Goal: Register for event/course

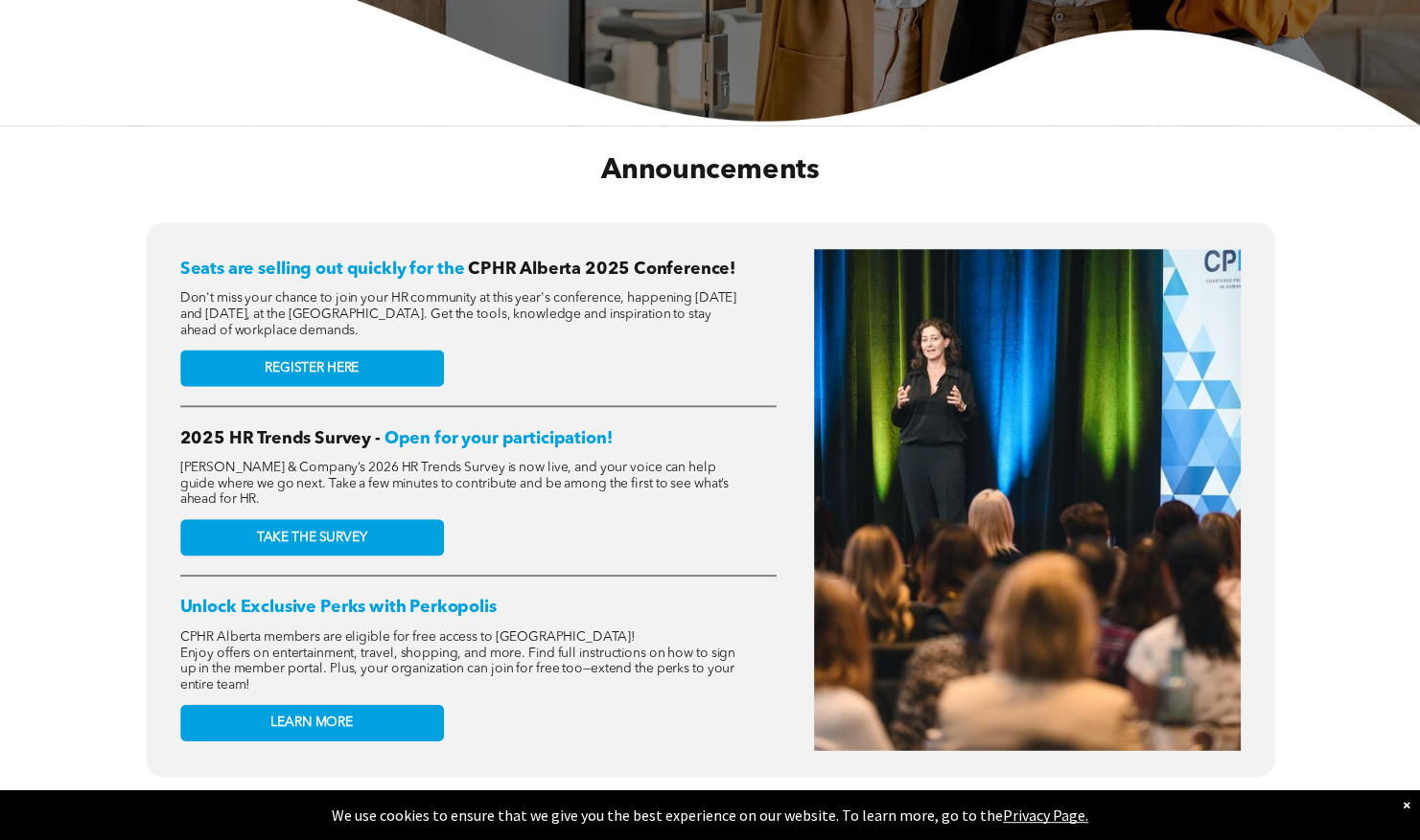
scroll to position [618, 0]
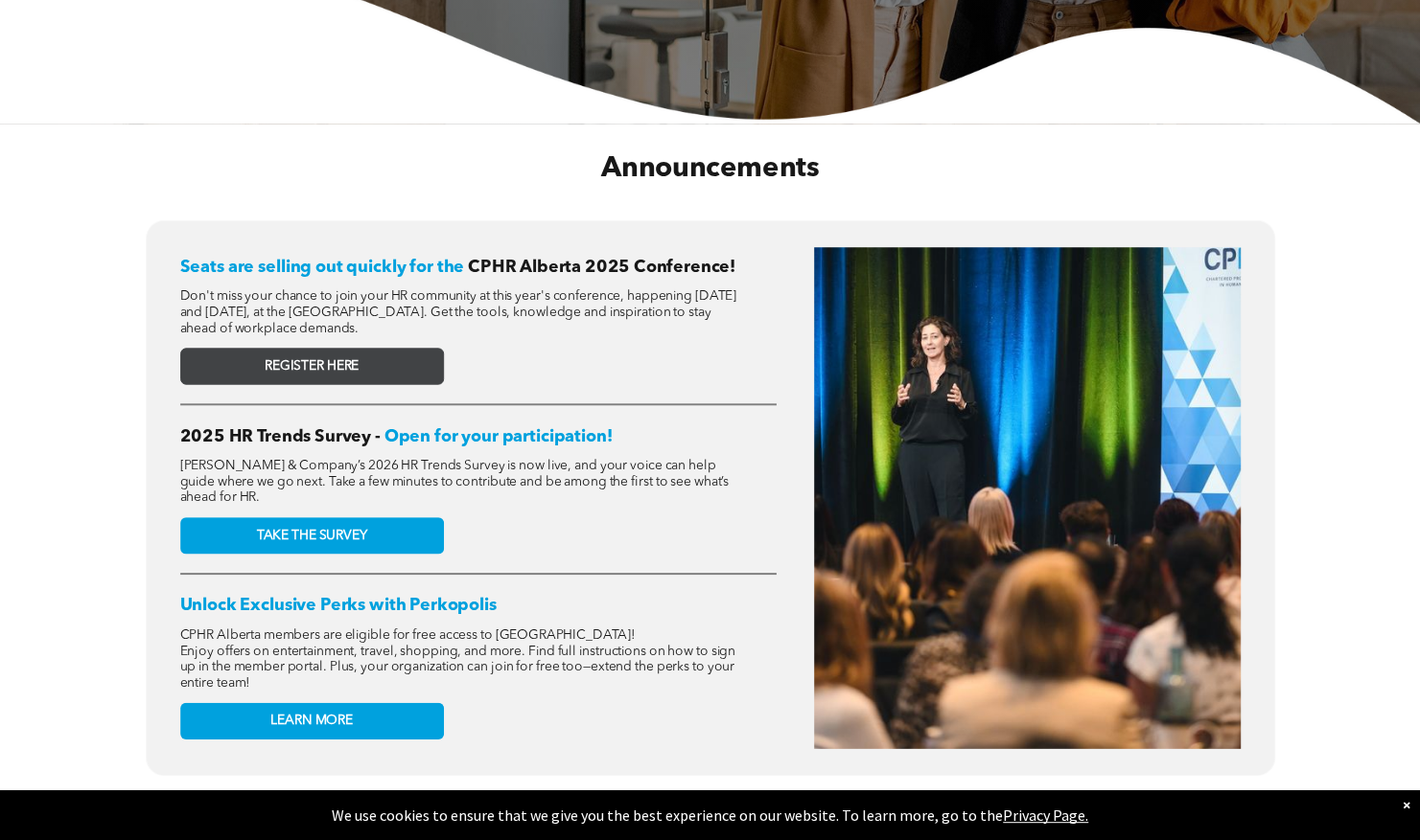
click at [360, 353] on link "REGISTER HERE" at bounding box center [311, 366] width 264 height 37
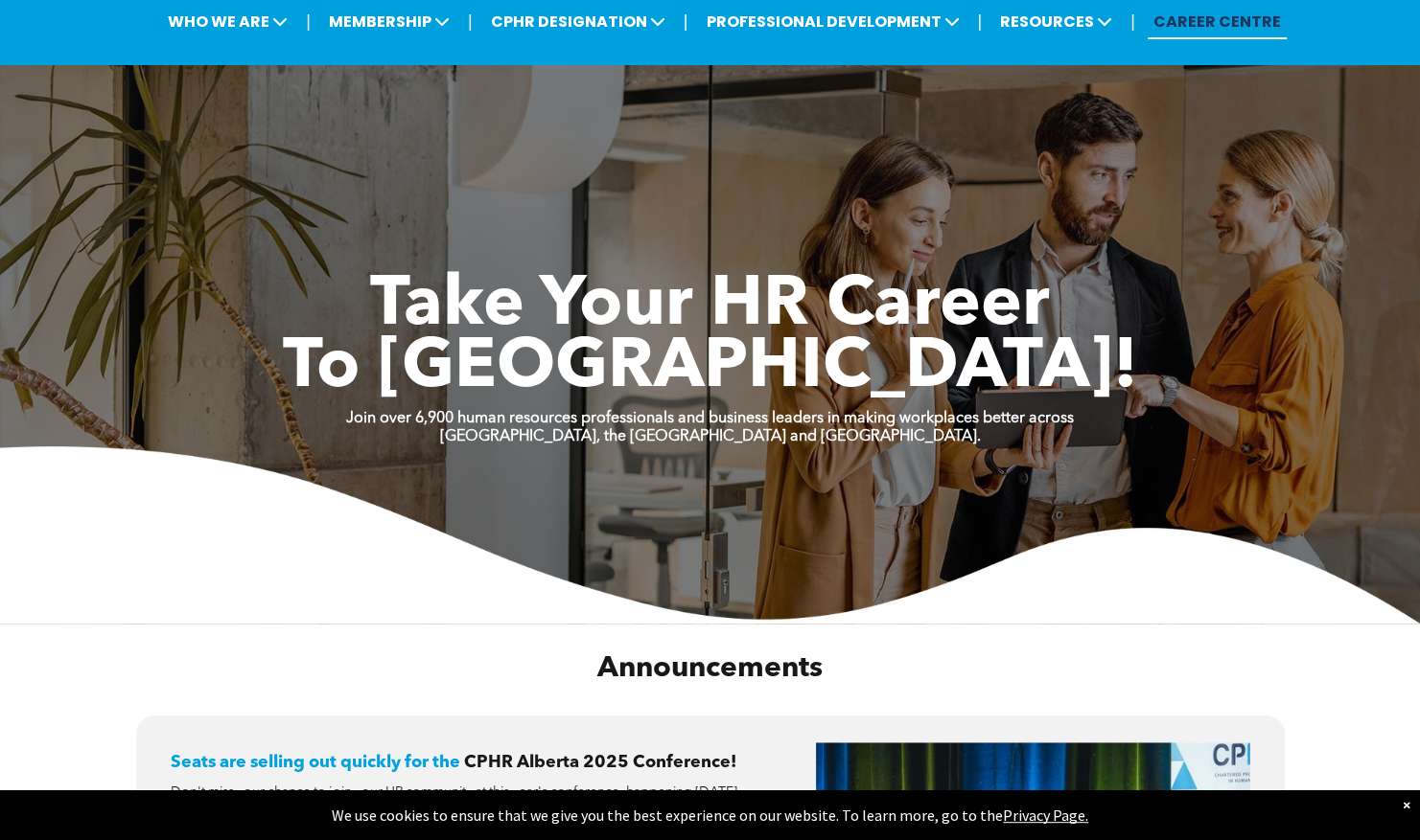
scroll to position [0, 0]
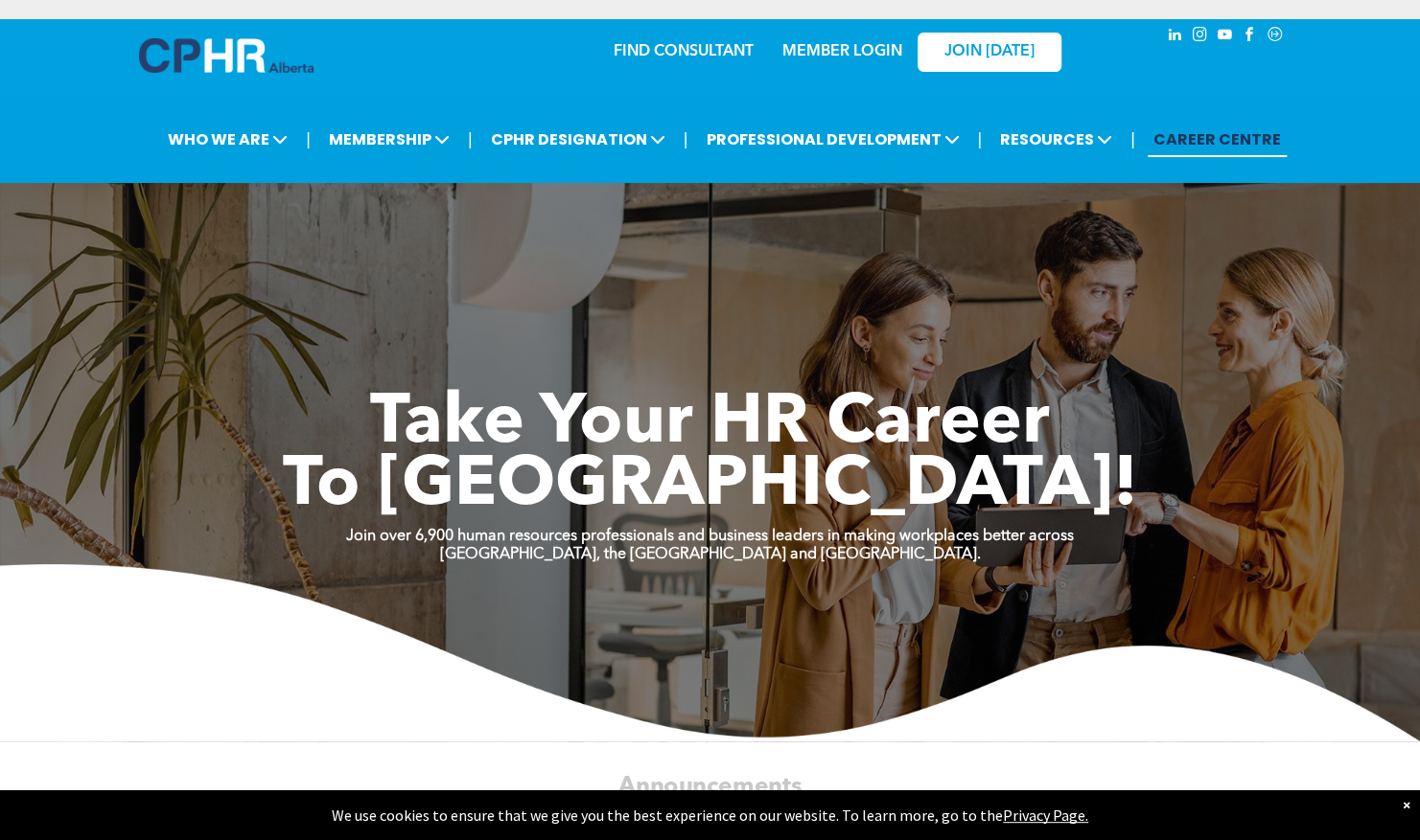
click at [700, 58] on link "FIND CONSULTANT" at bounding box center [683, 51] width 140 height 15
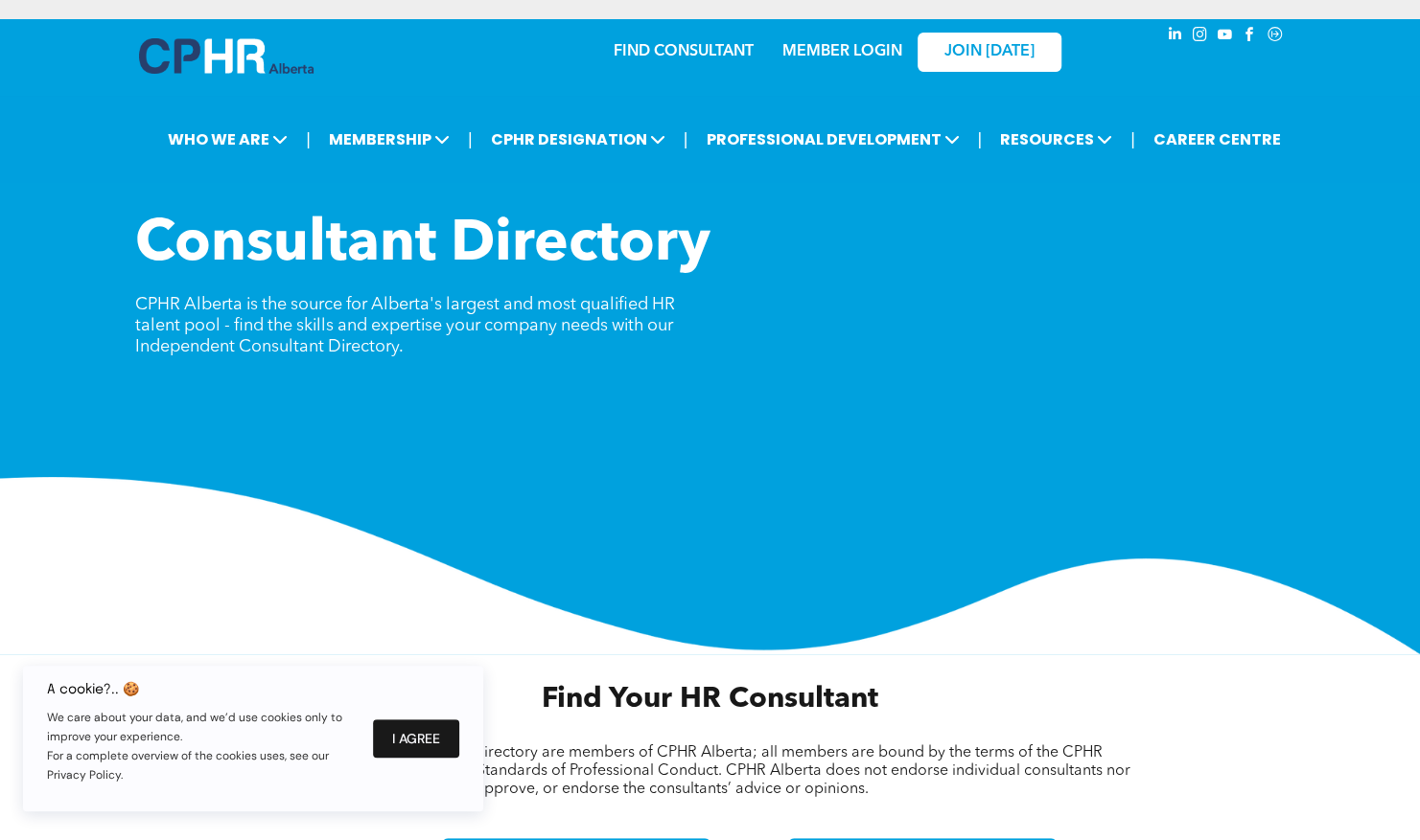
click at [427, 737] on button "I Agree" at bounding box center [416, 739] width 87 height 39
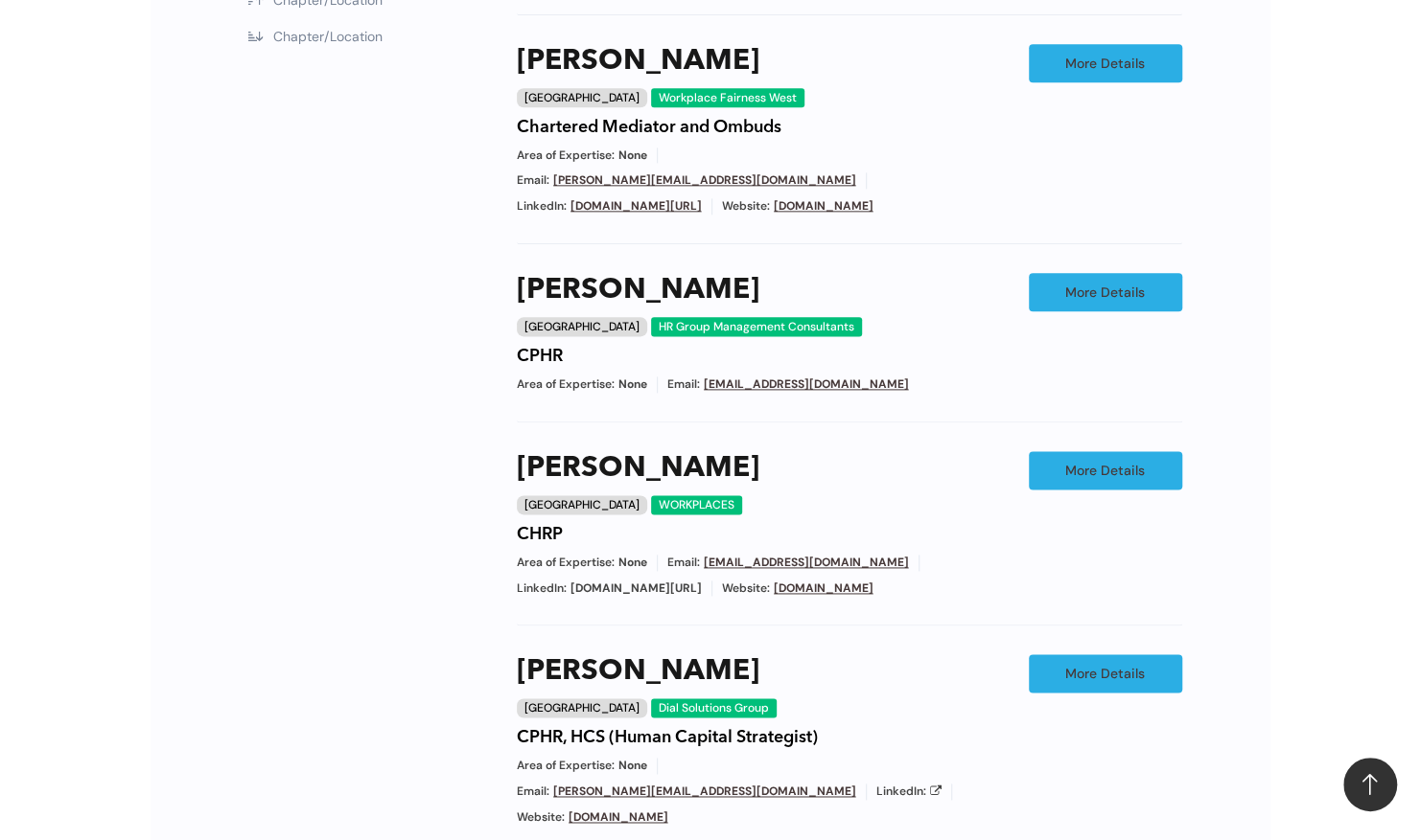
scroll to position [1247, 0]
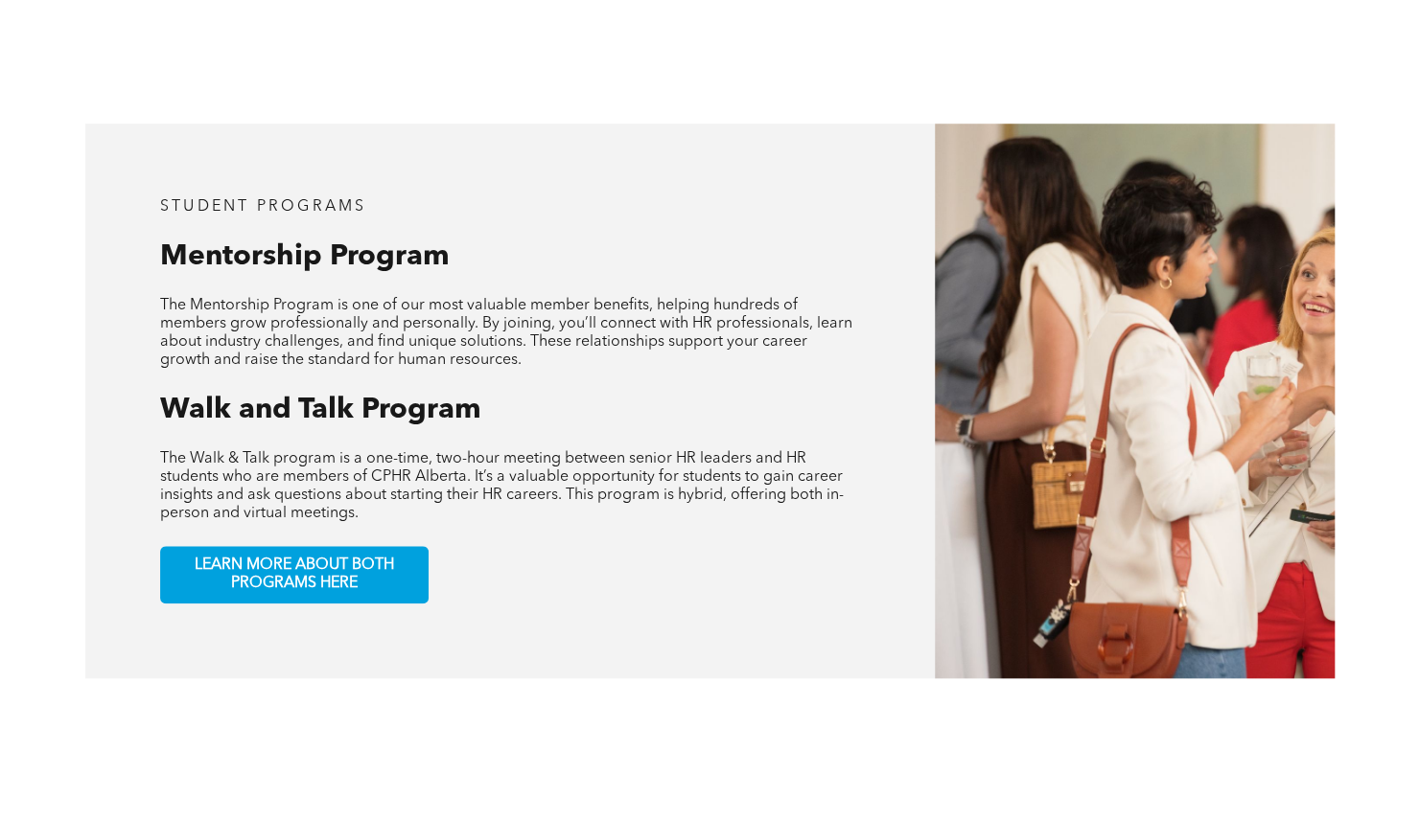
scroll to position [846, 0]
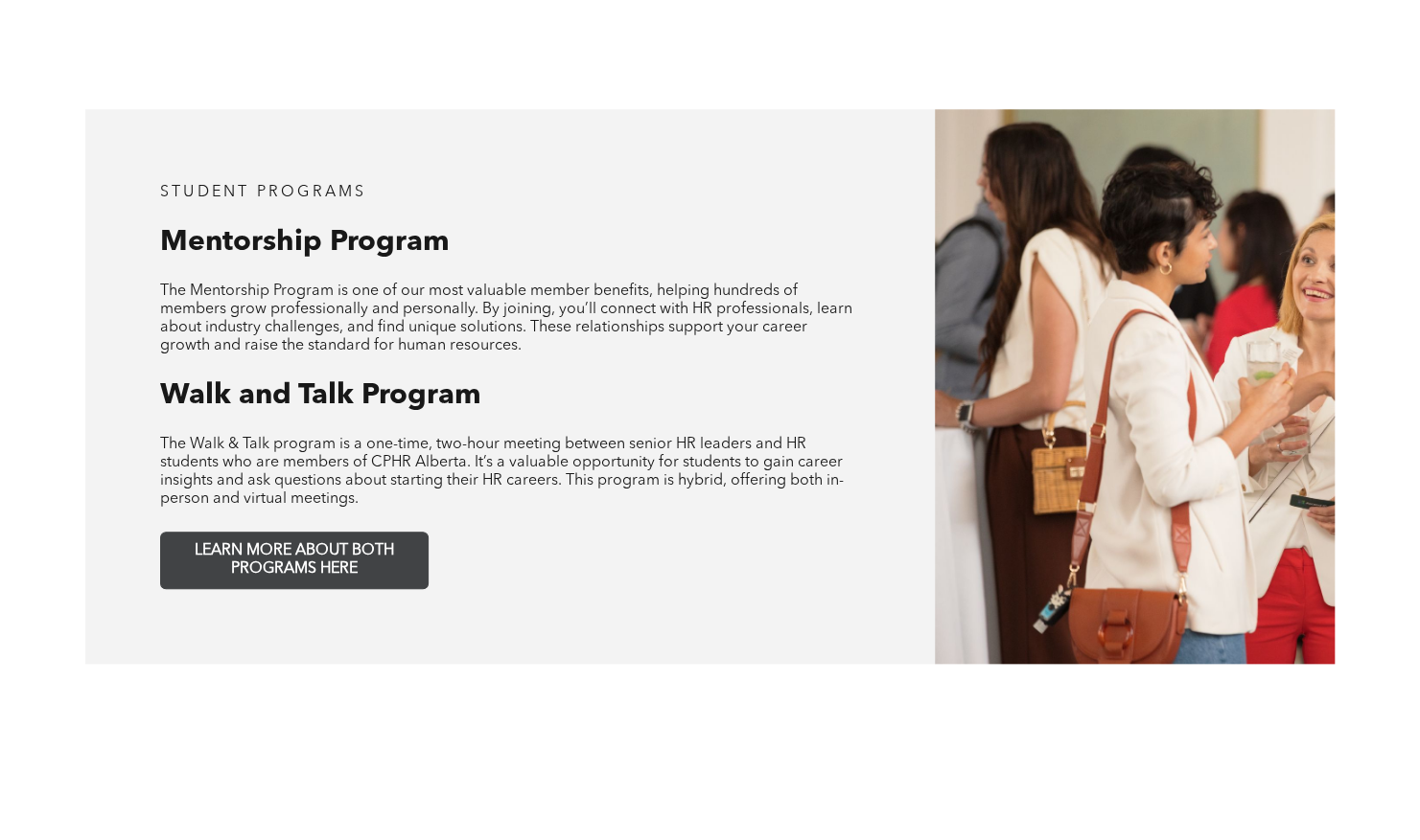
click at [354, 543] on span "LEARN MORE ABOUT BOTH PROGRAMS HERE" at bounding box center [294, 561] width 253 height 37
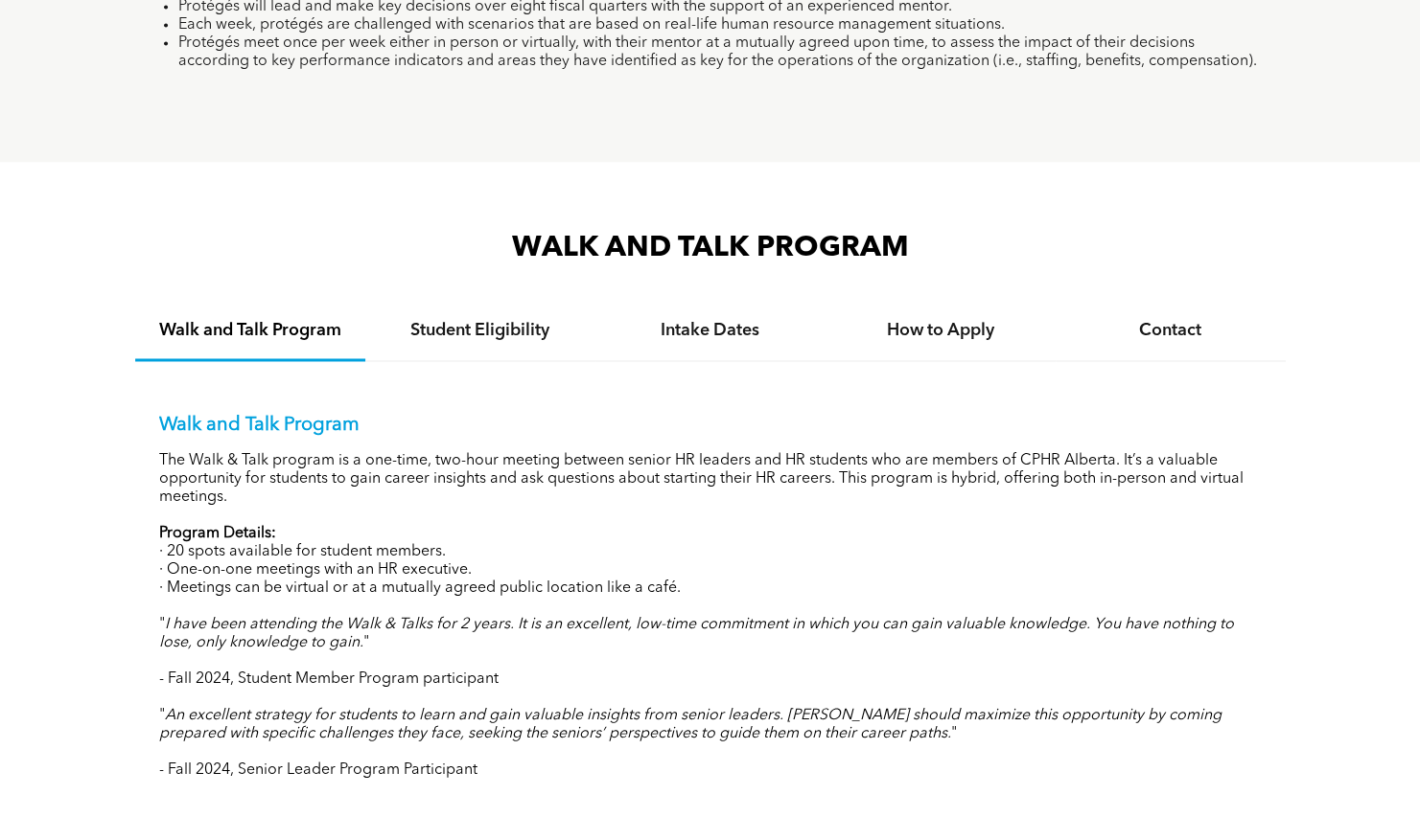
scroll to position [1681, 0]
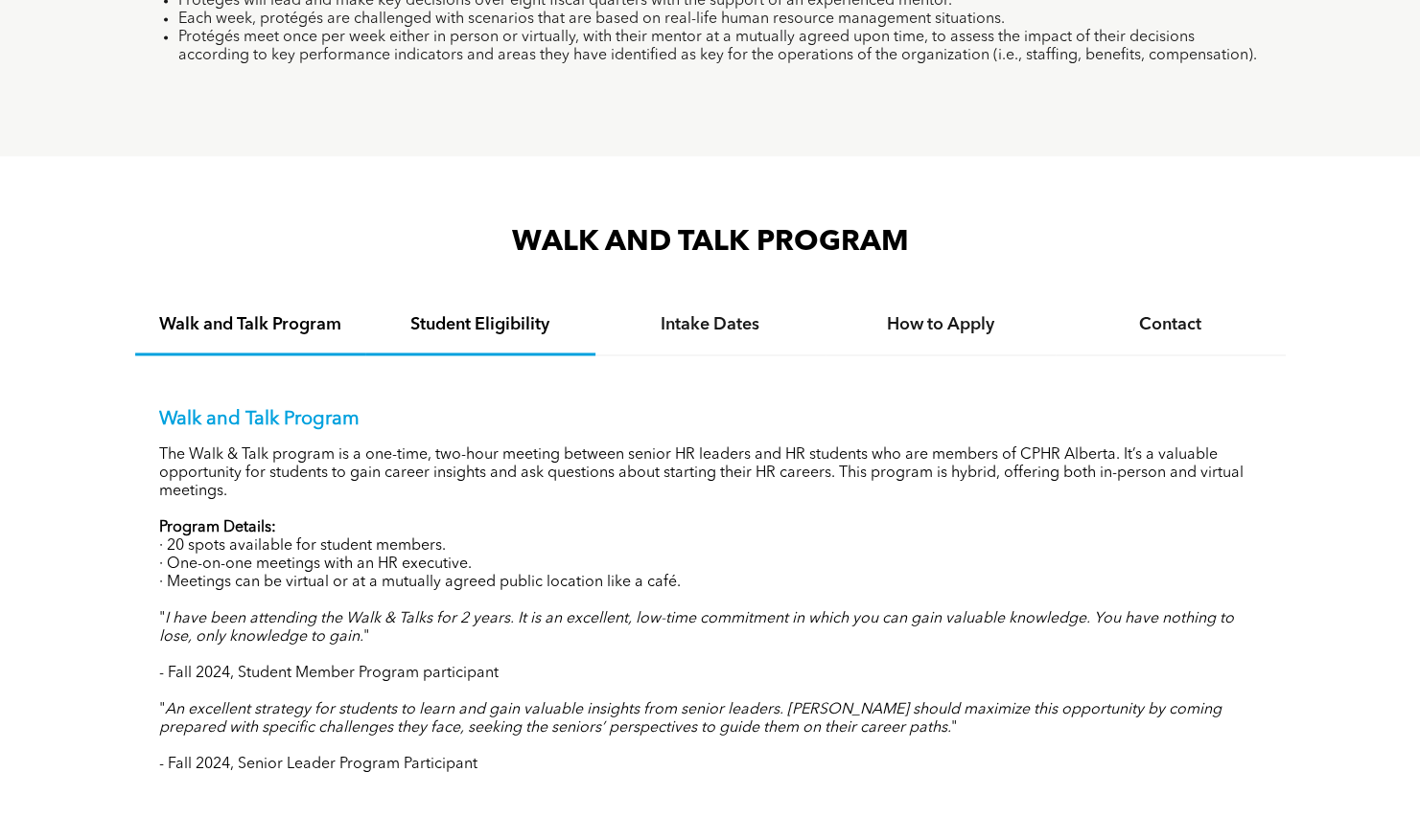
click at [473, 345] on div "Student Eligibility" at bounding box center [479, 326] width 230 height 59
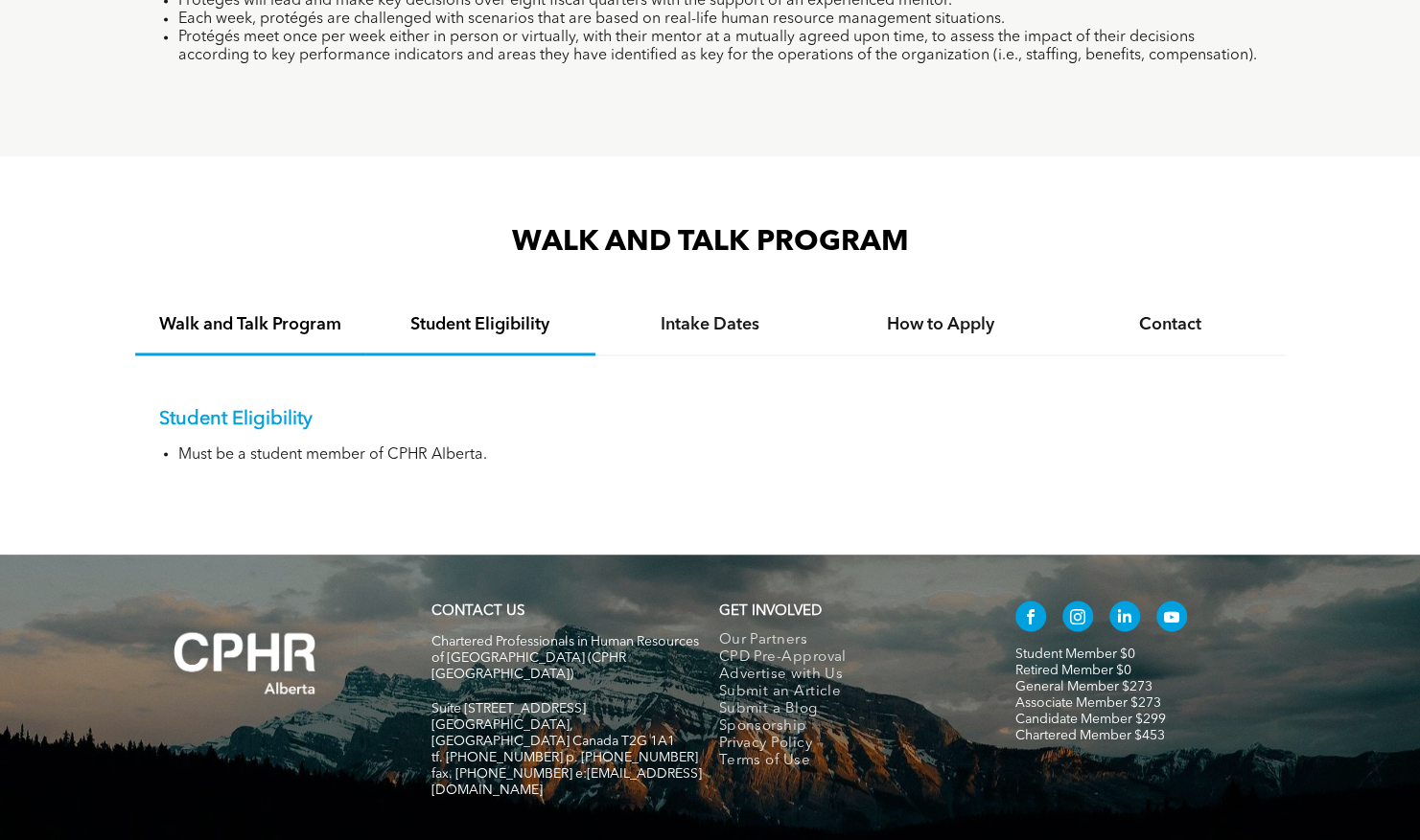
click at [297, 315] on div "Walk and Talk Program" at bounding box center [250, 326] width 230 height 59
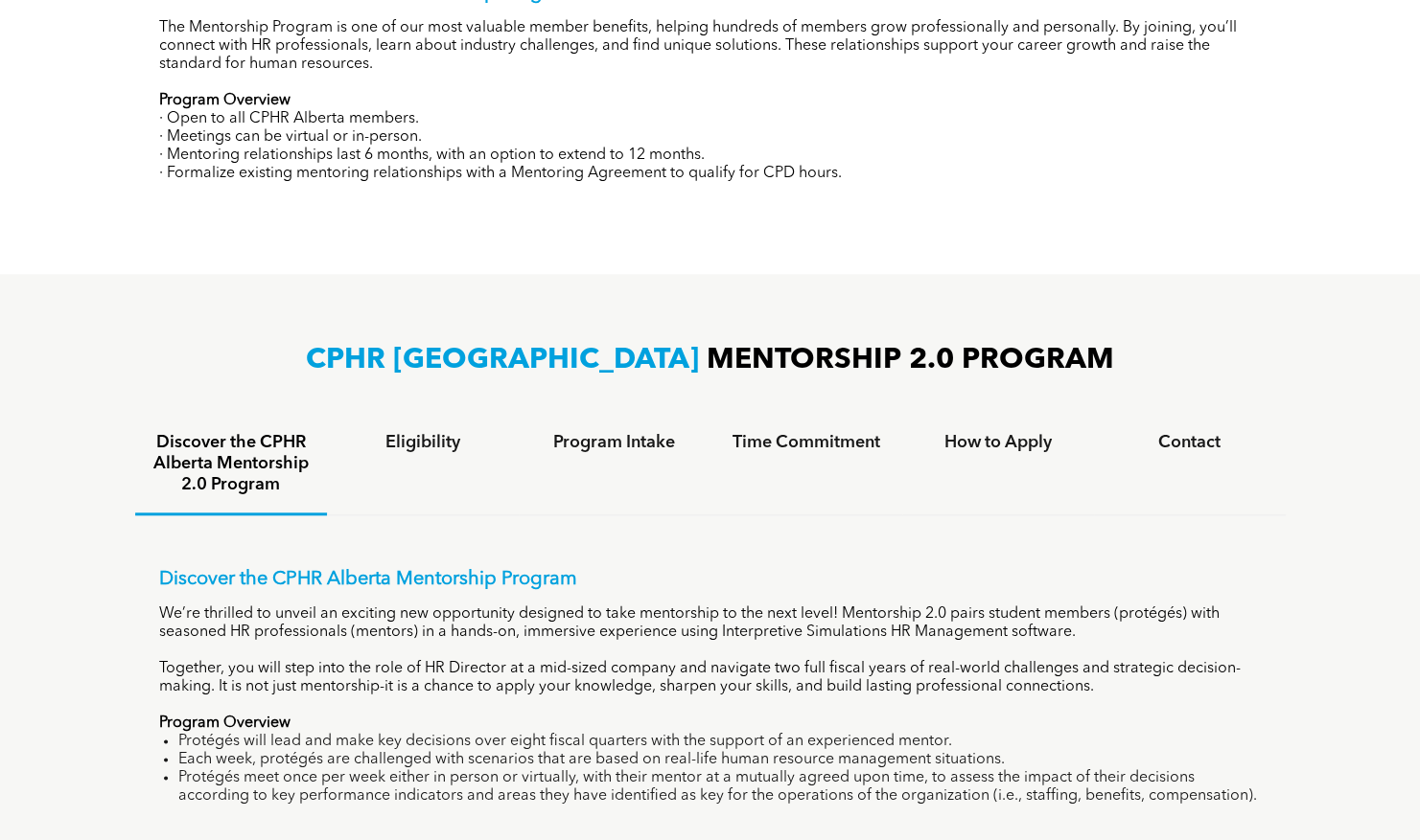
scroll to position [941, 0]
click at [409, 460] on div "Eligibility" at bounding box center [423, 463] width 192 height 100
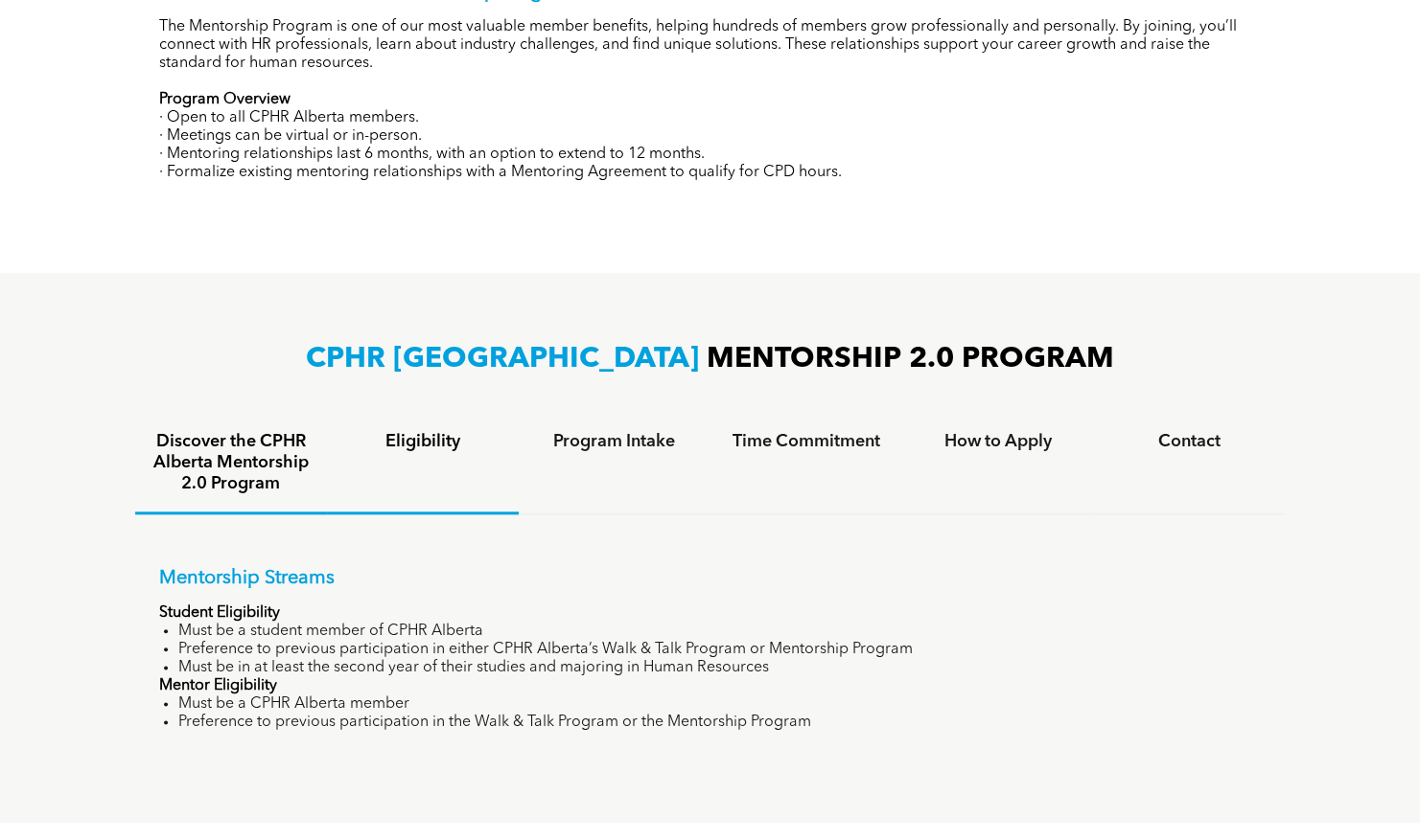
click at [268, 443] on h4 "Discover the CPHR Alberta Mentorship 2.0 Program" at bounding box center [231, 463] width 157 height 64
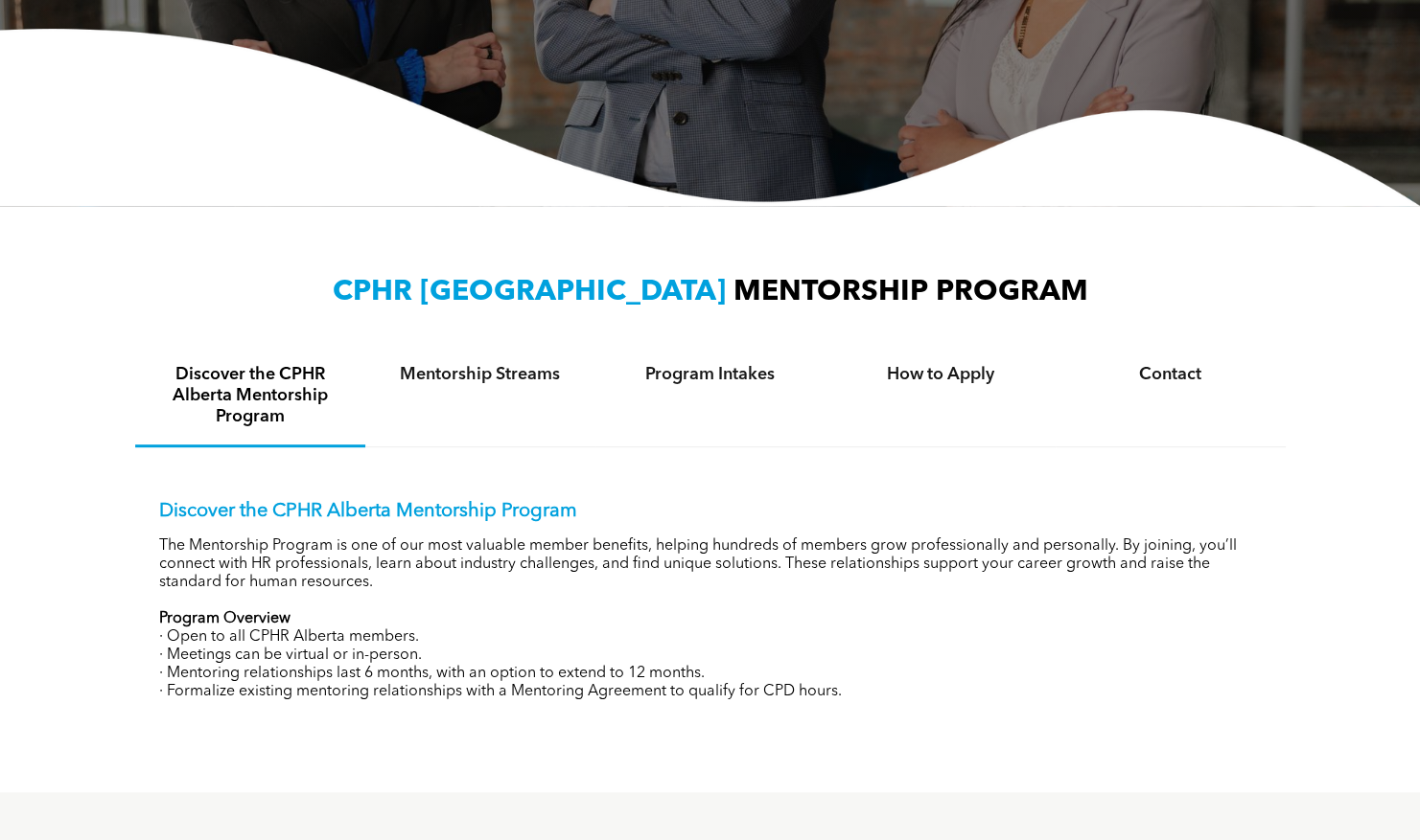
scroll to position [449, 0]
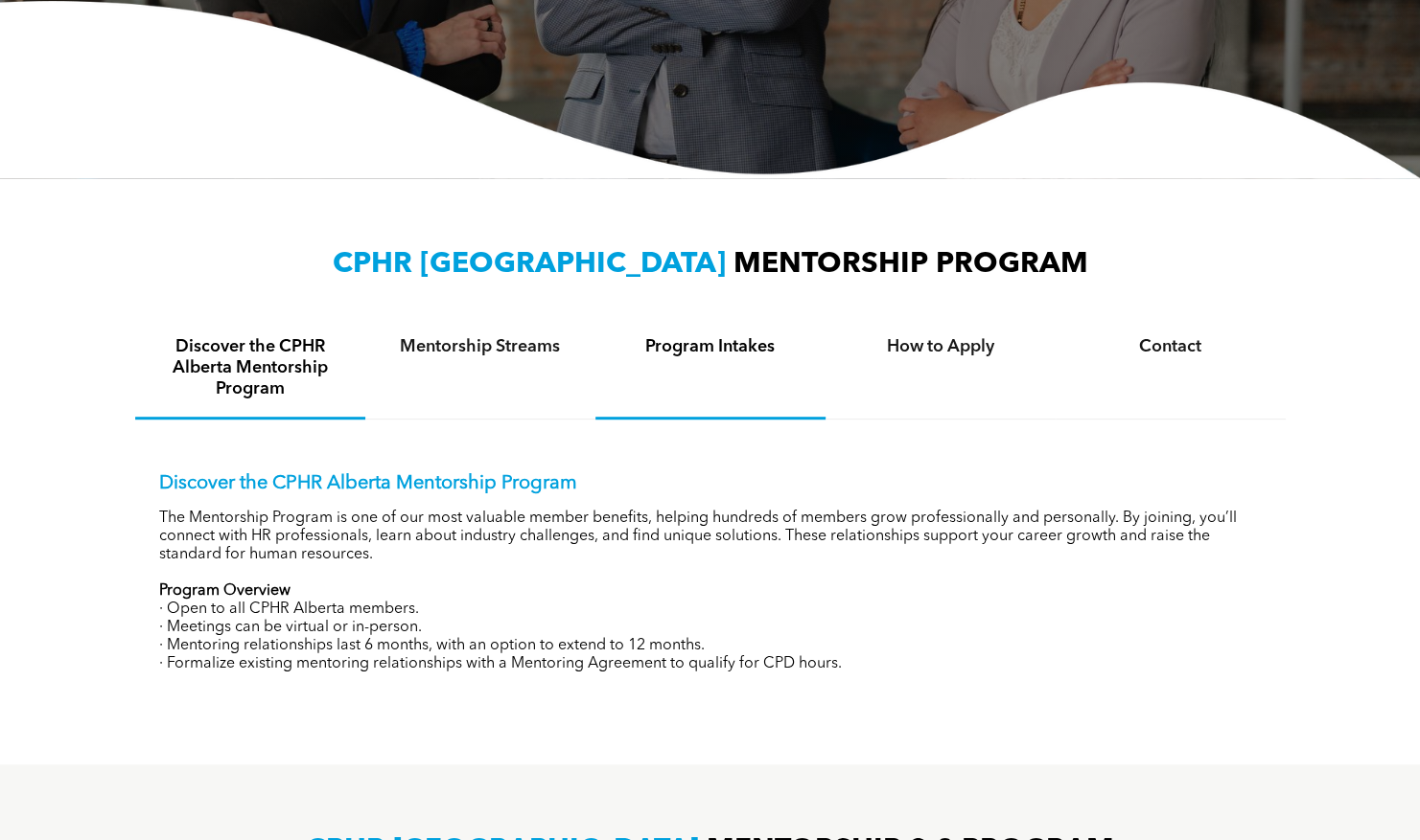
click at [740, 375] on div "Program Intakes" at bounding box center [710, 369] width 230 height 100
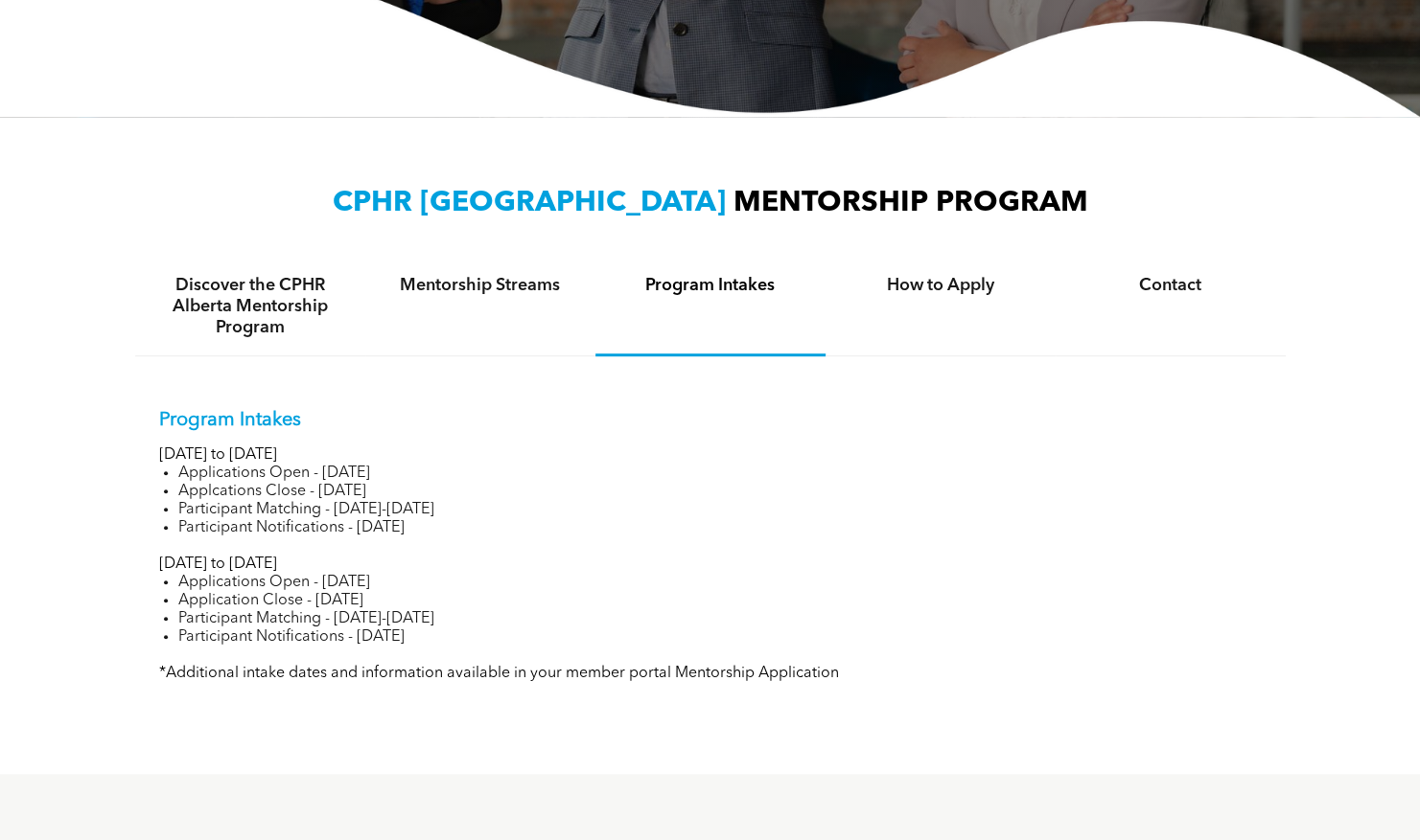
scroll to position [512, 0]
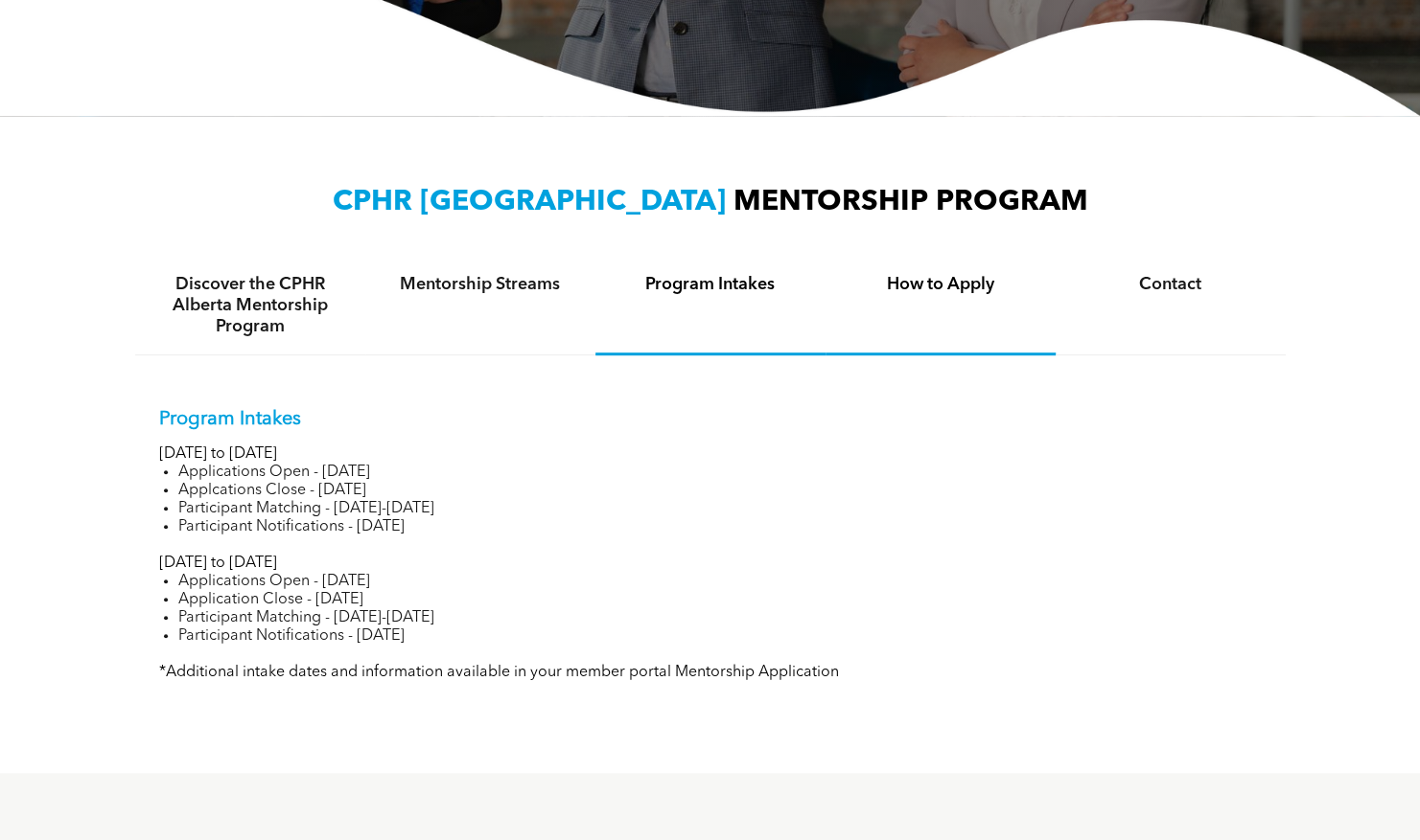
click at [917, 306] on div "How to Apply" at bounding box center [940, 305] width 230 height 98
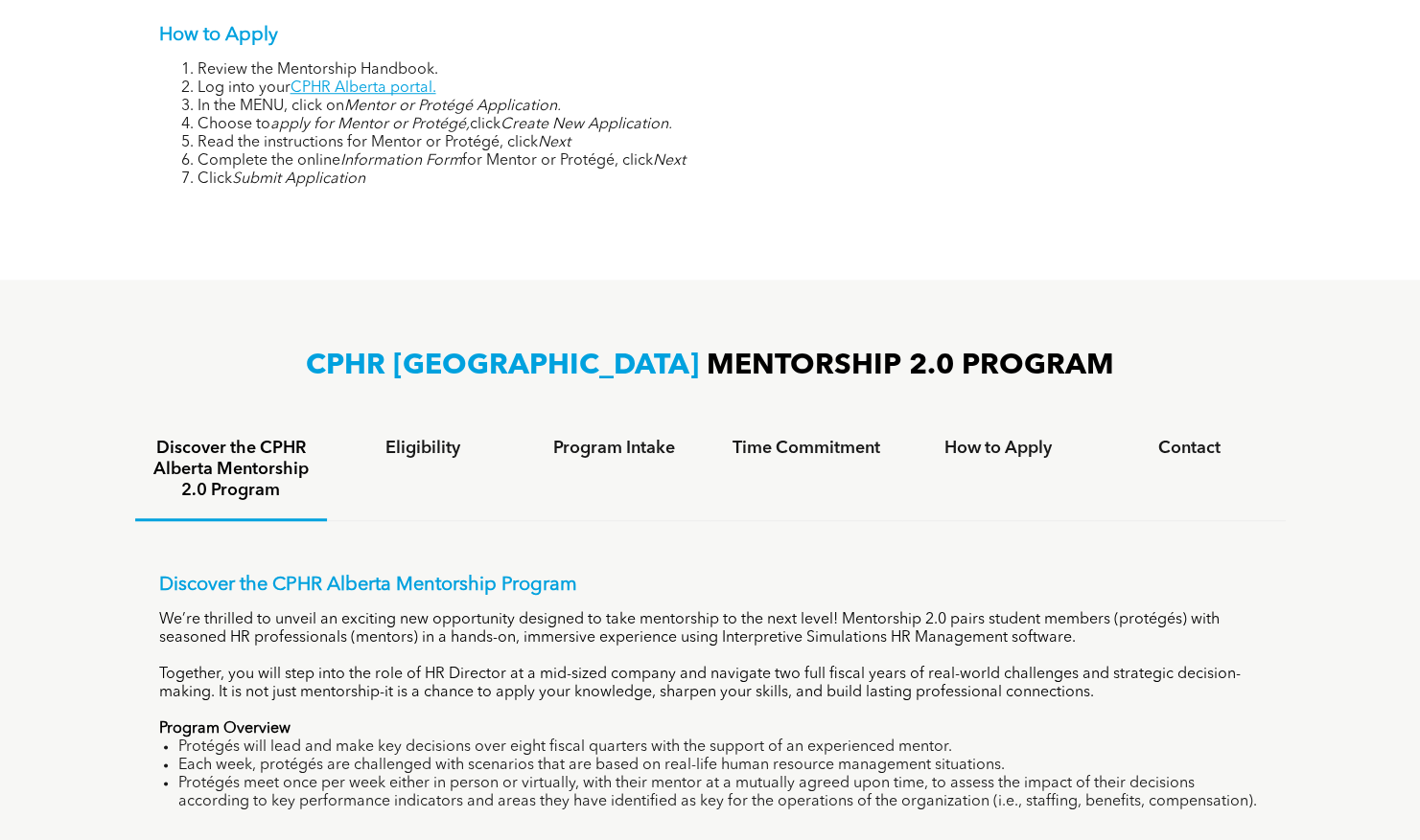
scroll to position [897, 0]
click at [824, 465] on div "Time Commitment" at bounding box center [805, 469] width 192 height 100
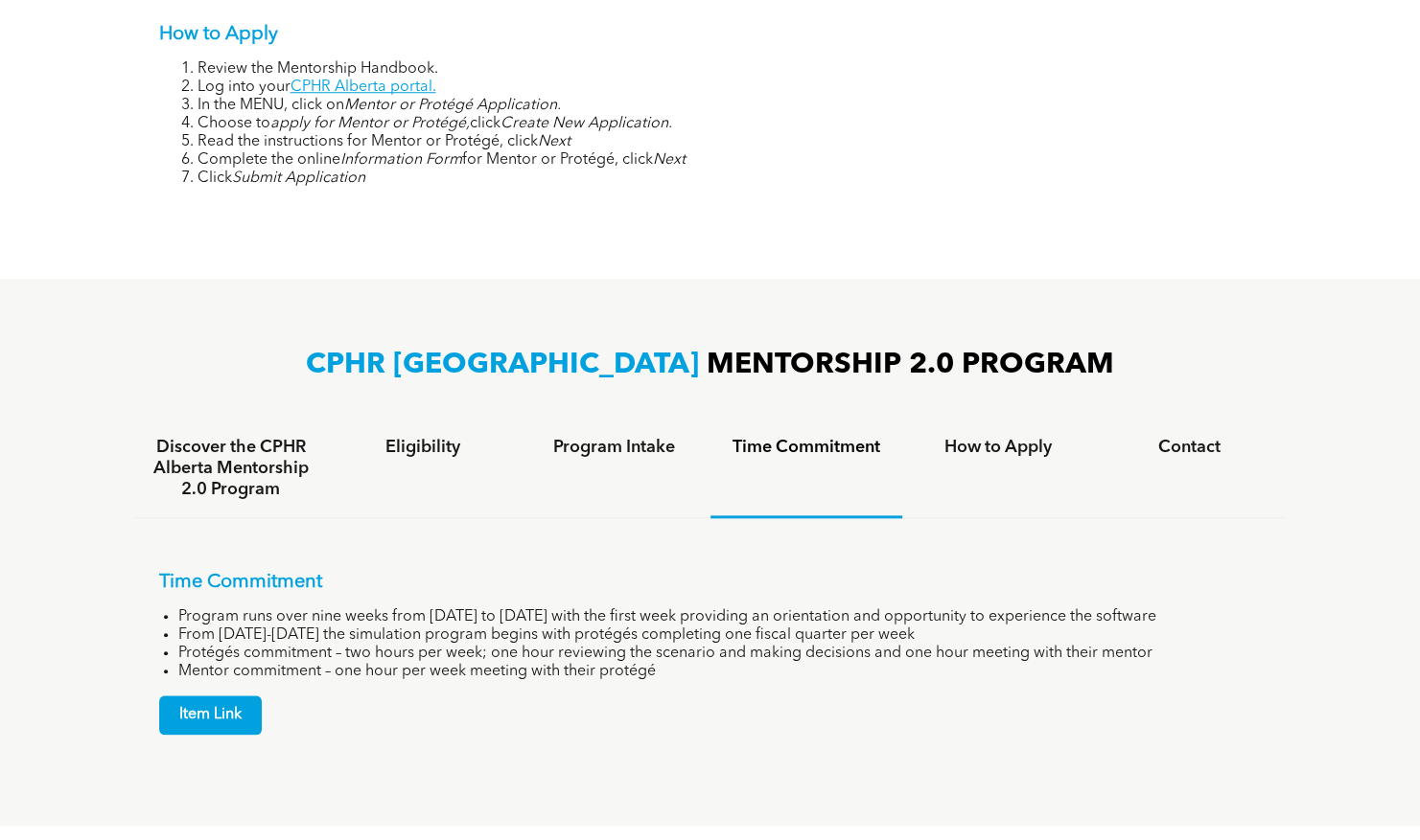
scroll to position [932, 0]
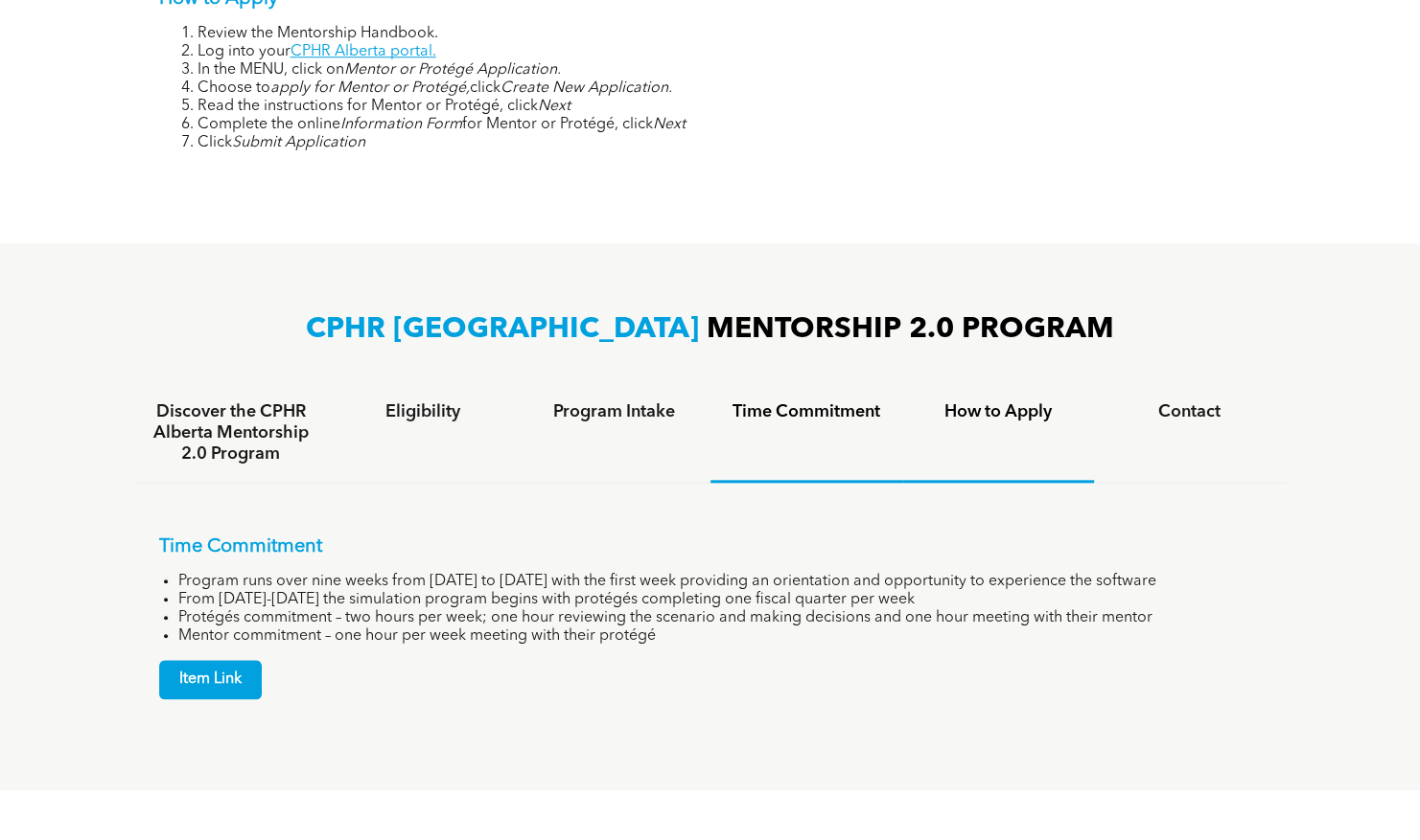
click at [987, 431] on div "How to Apply" at bounding box center [997, 433] width 192 height 98
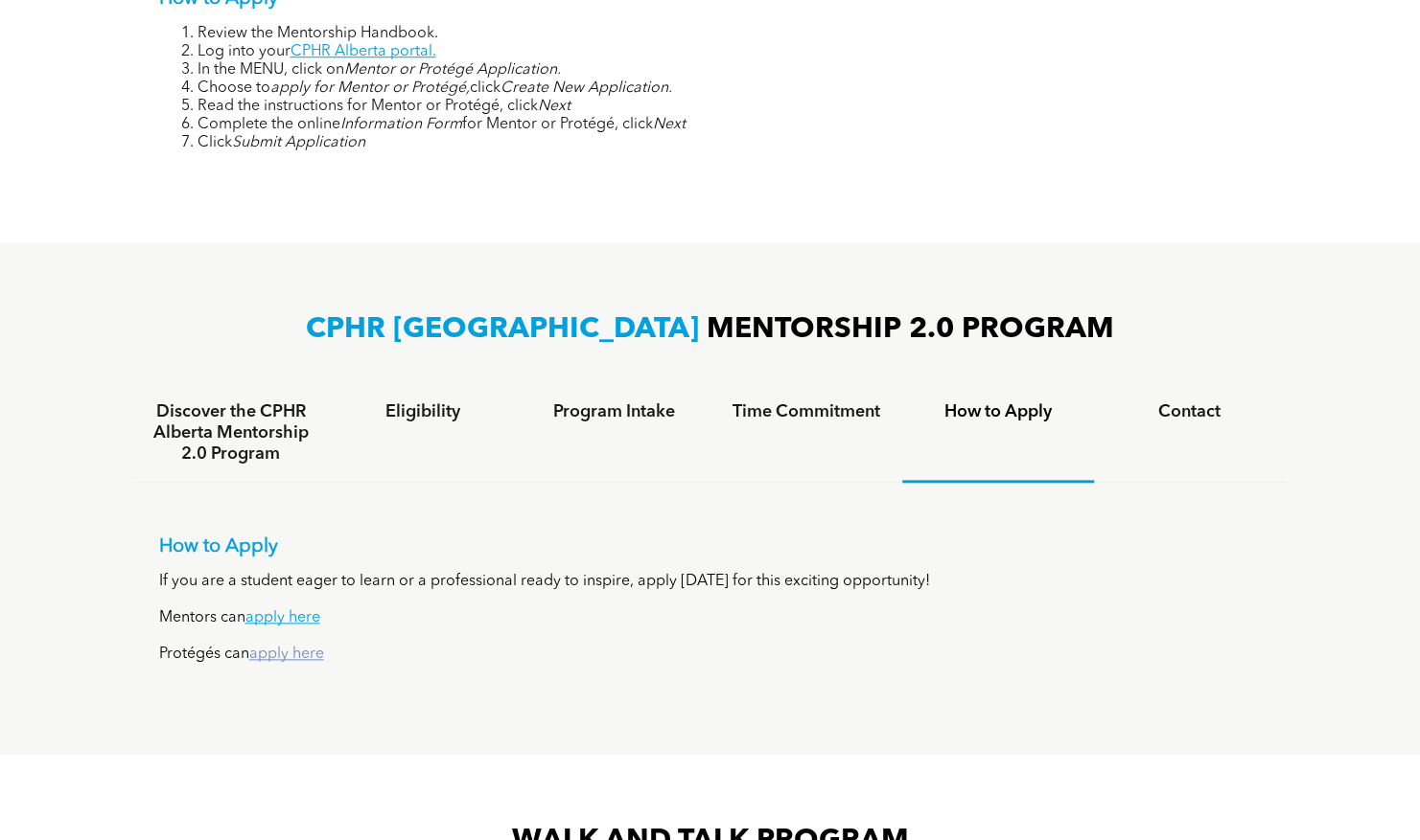
click at [293, 659] on link "apply here" at bounding box center [286, 654] width 75 height 15
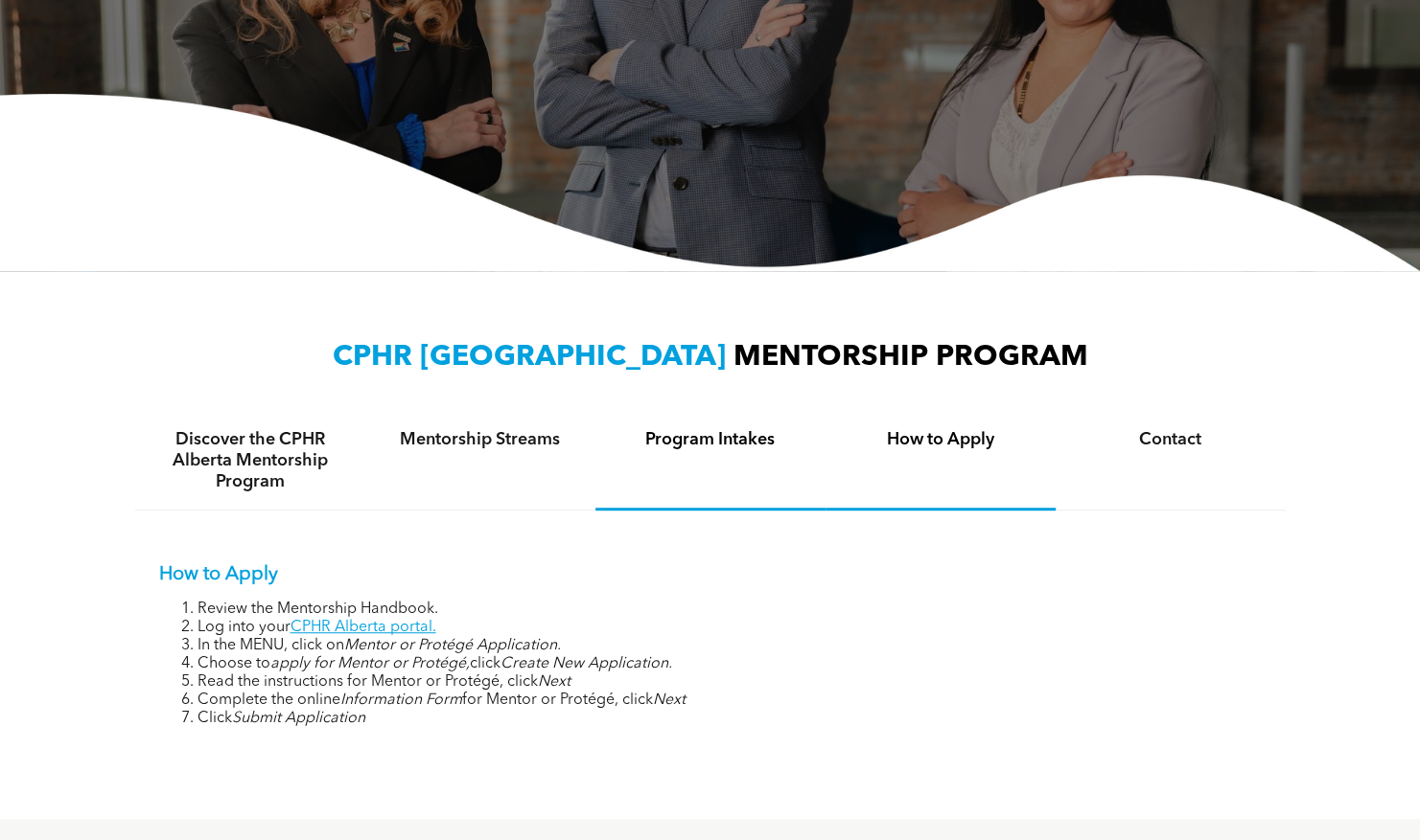
scroll to position [0, 0]
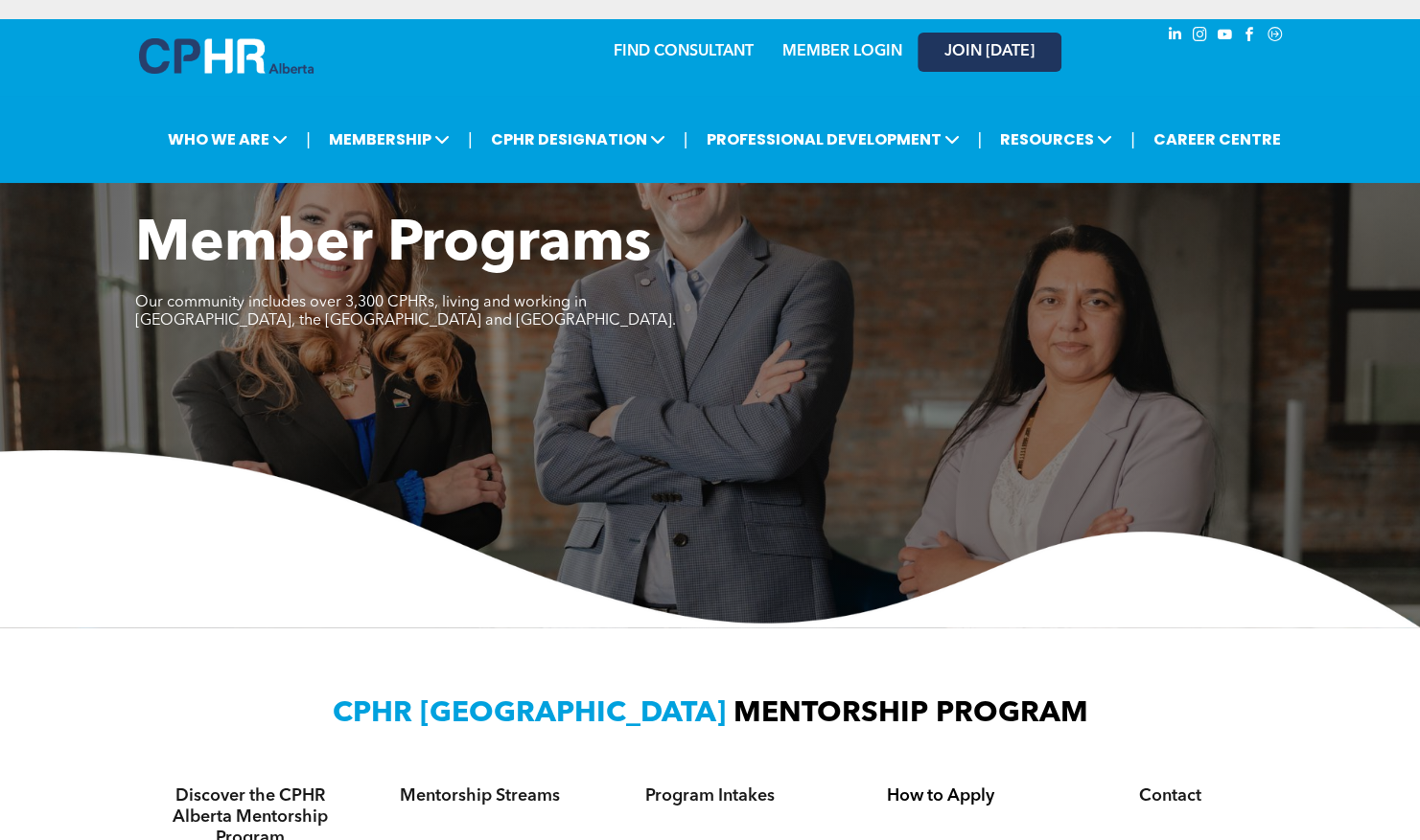
click at [967, 45] on span "JOIN [DATE]" at bounding box center [989, 52] width 90 height 18
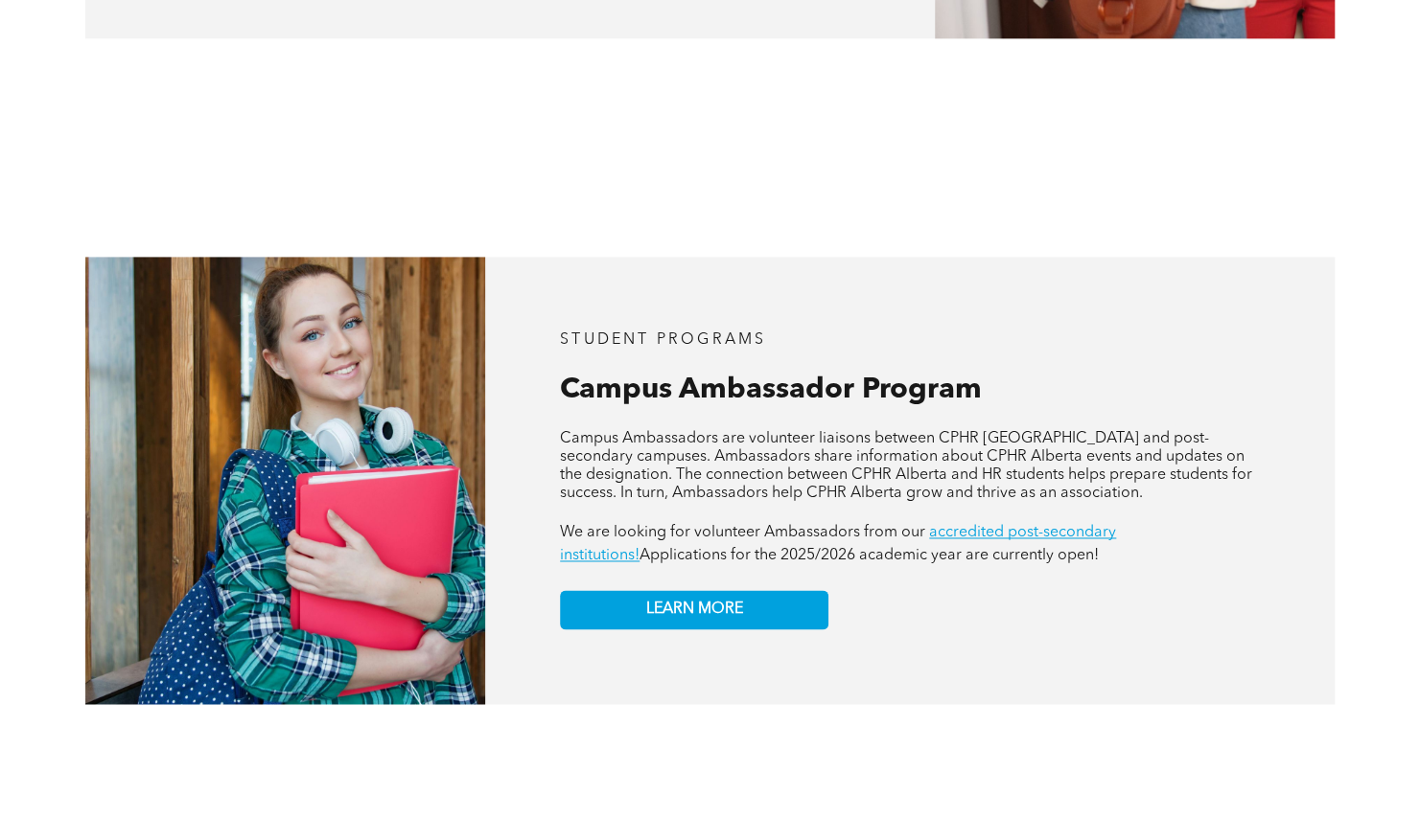
scroll to position [1473, 0]
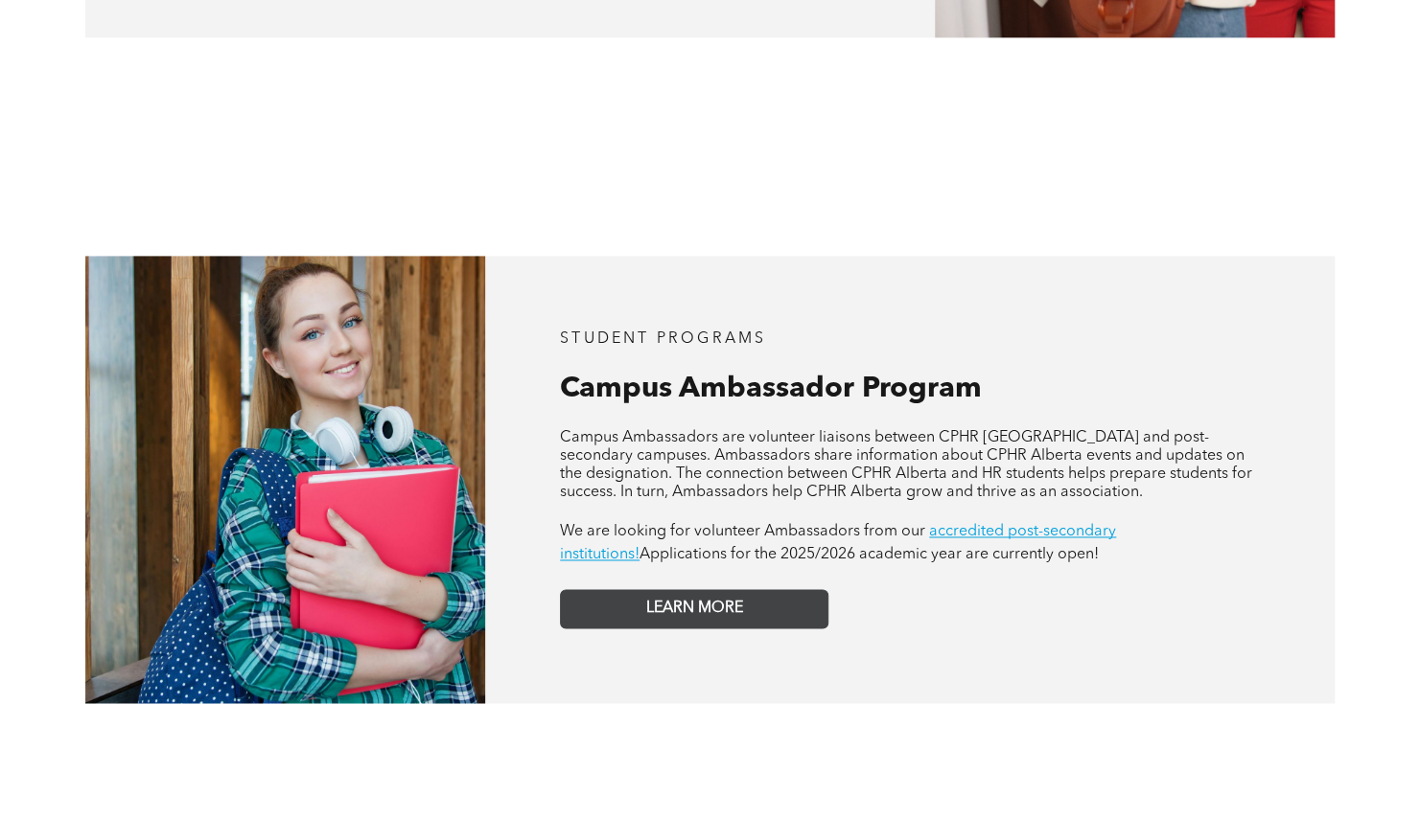
click at [704, 599] on span "LEARN MORE" at bounding box center [694, 608] width 96 height 18
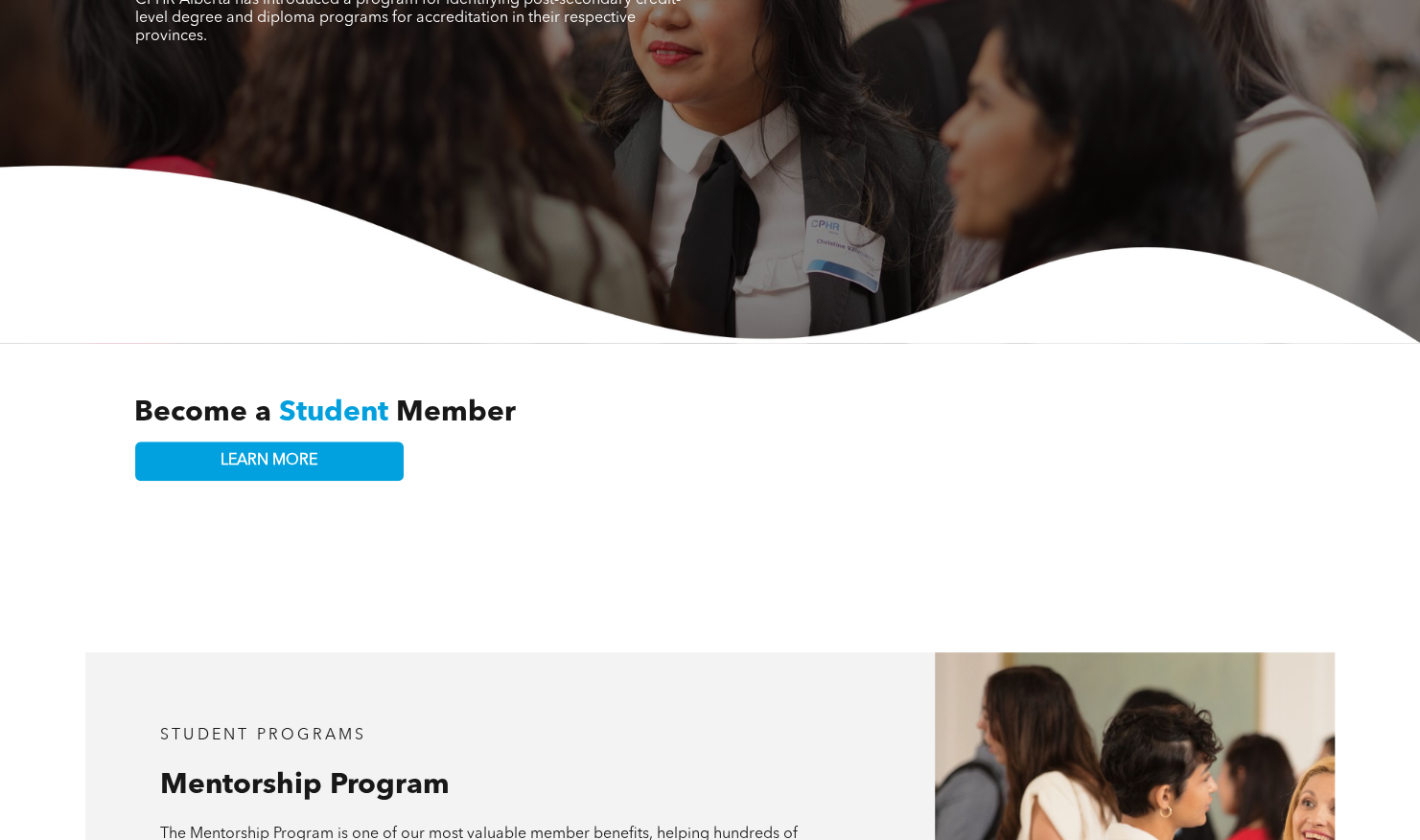
scroll to position [0, 0]
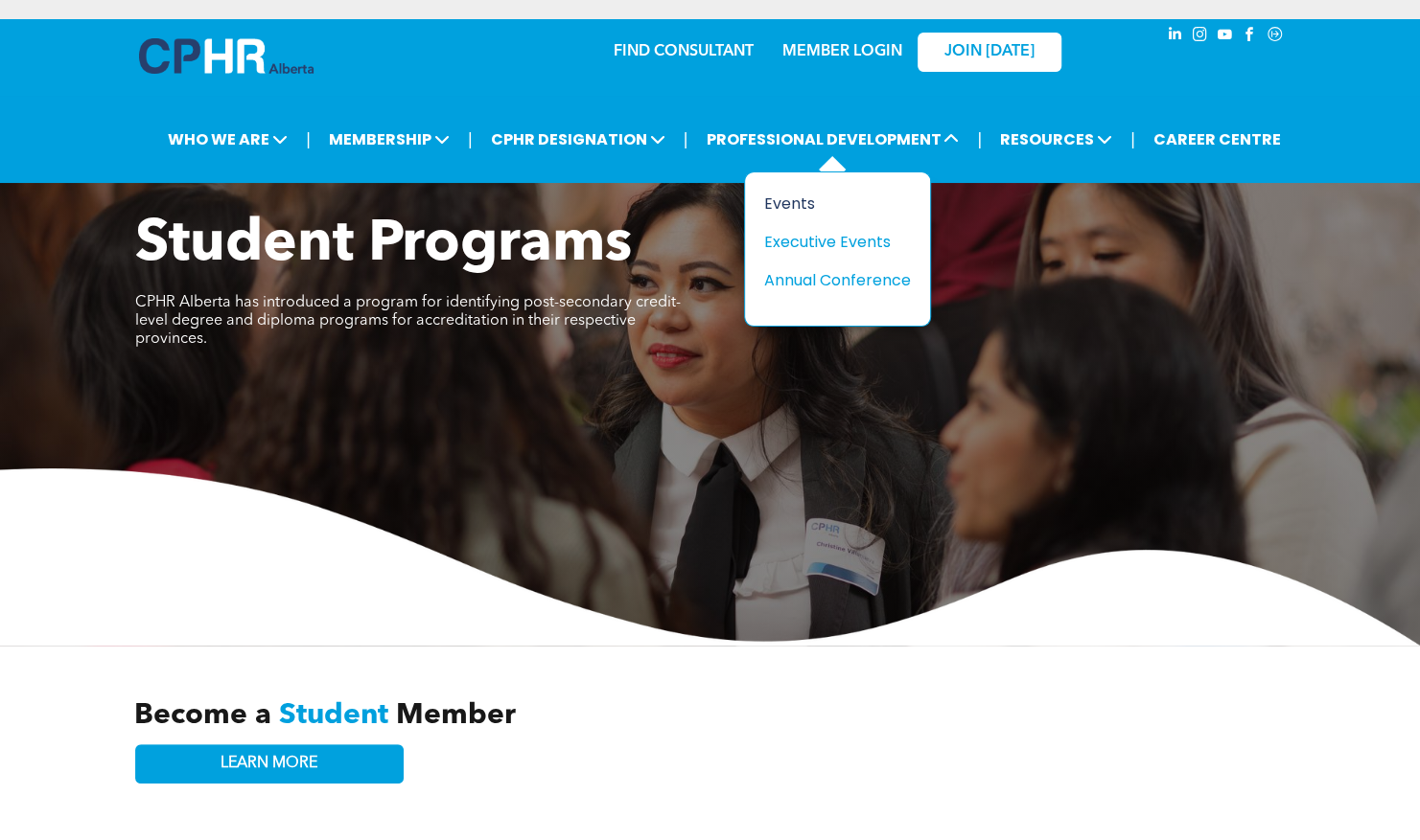
click at [792, 201] on div "Events" at bounding box center [829, 204] width 132 height 24
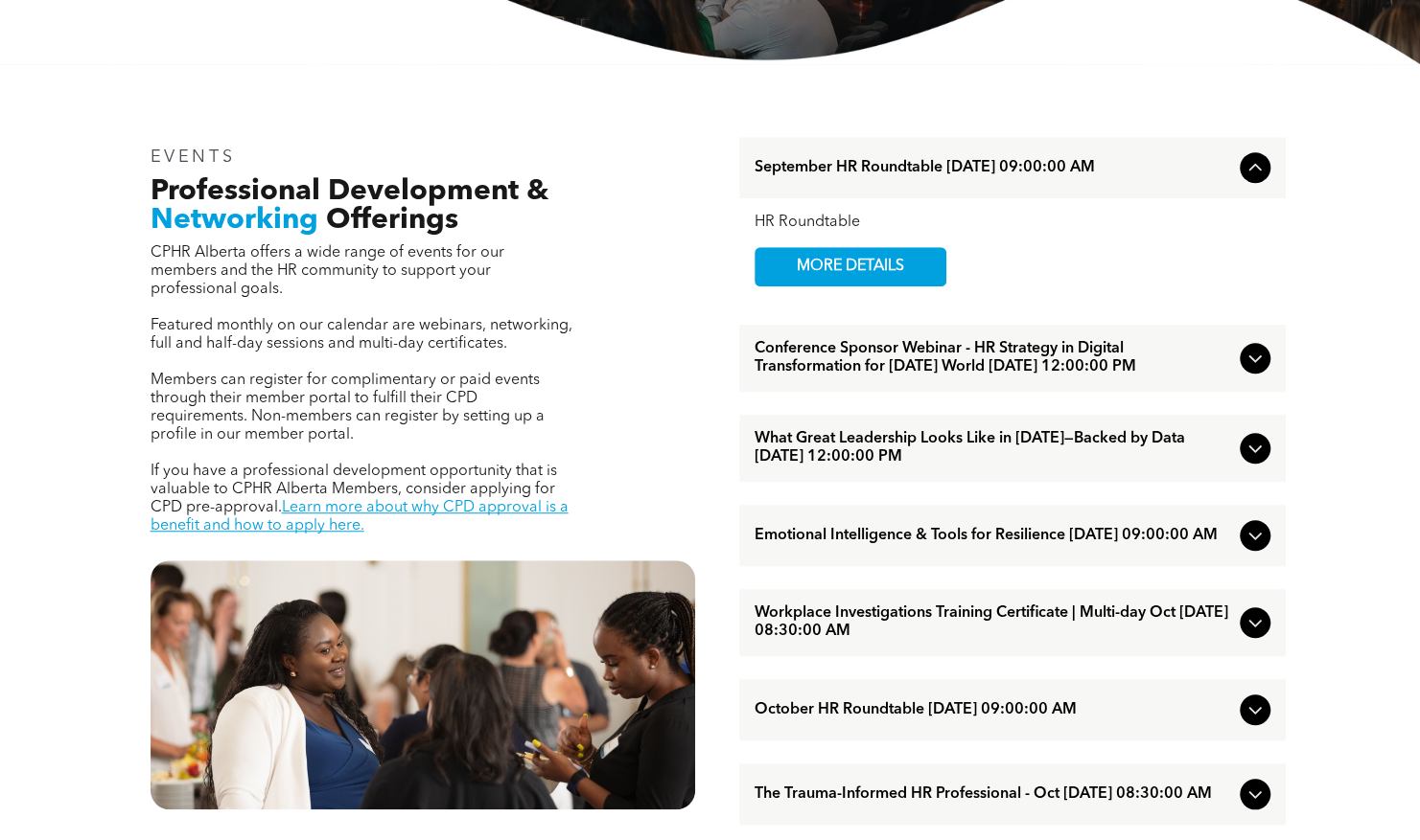
scroll to position [550, 0]
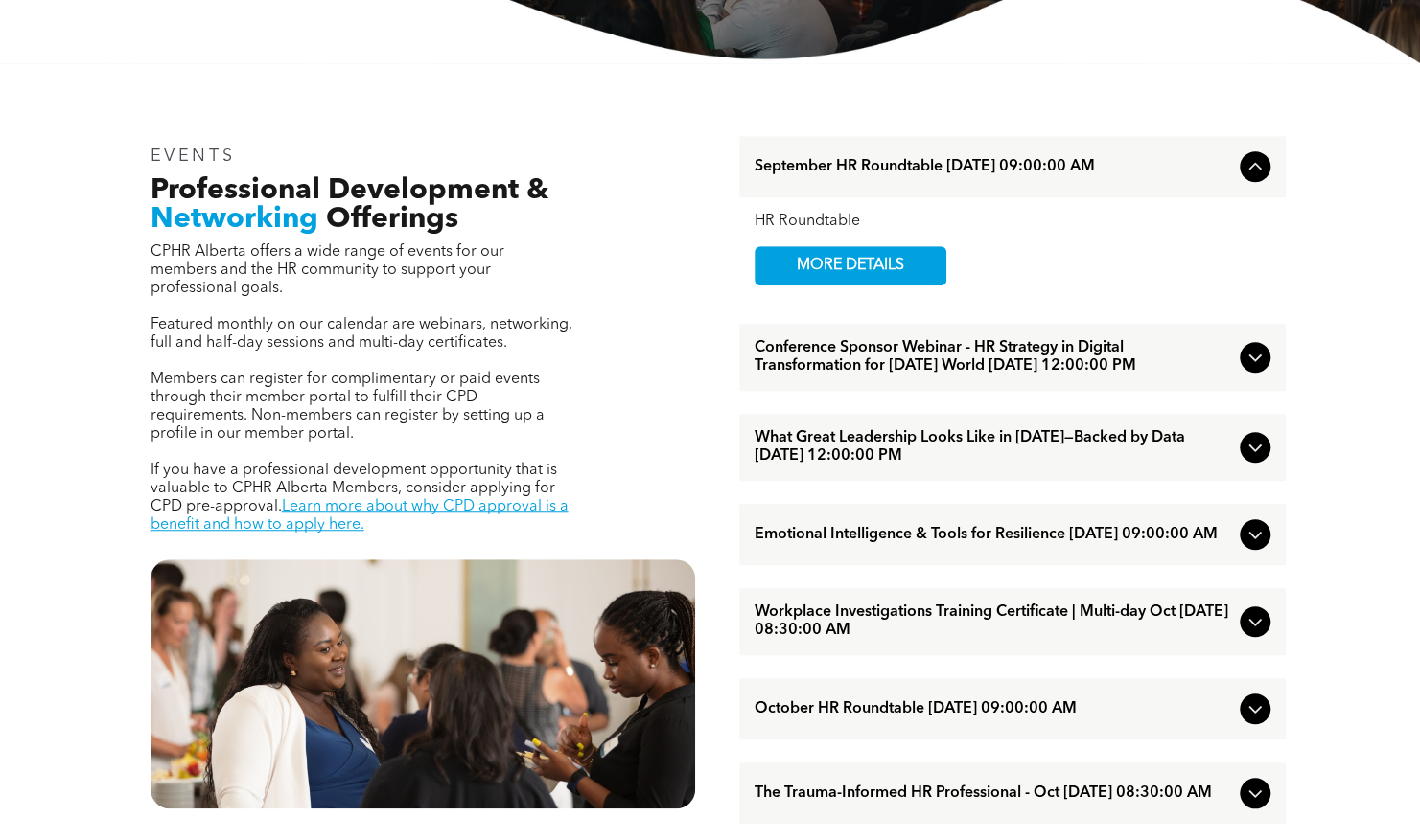
click at [1175, 360] on span "Conference Sponsor Webinar - HR Strategy in Digital Transformation for [DATE] W…" at bounding box center [993, 357] width 477 height 37
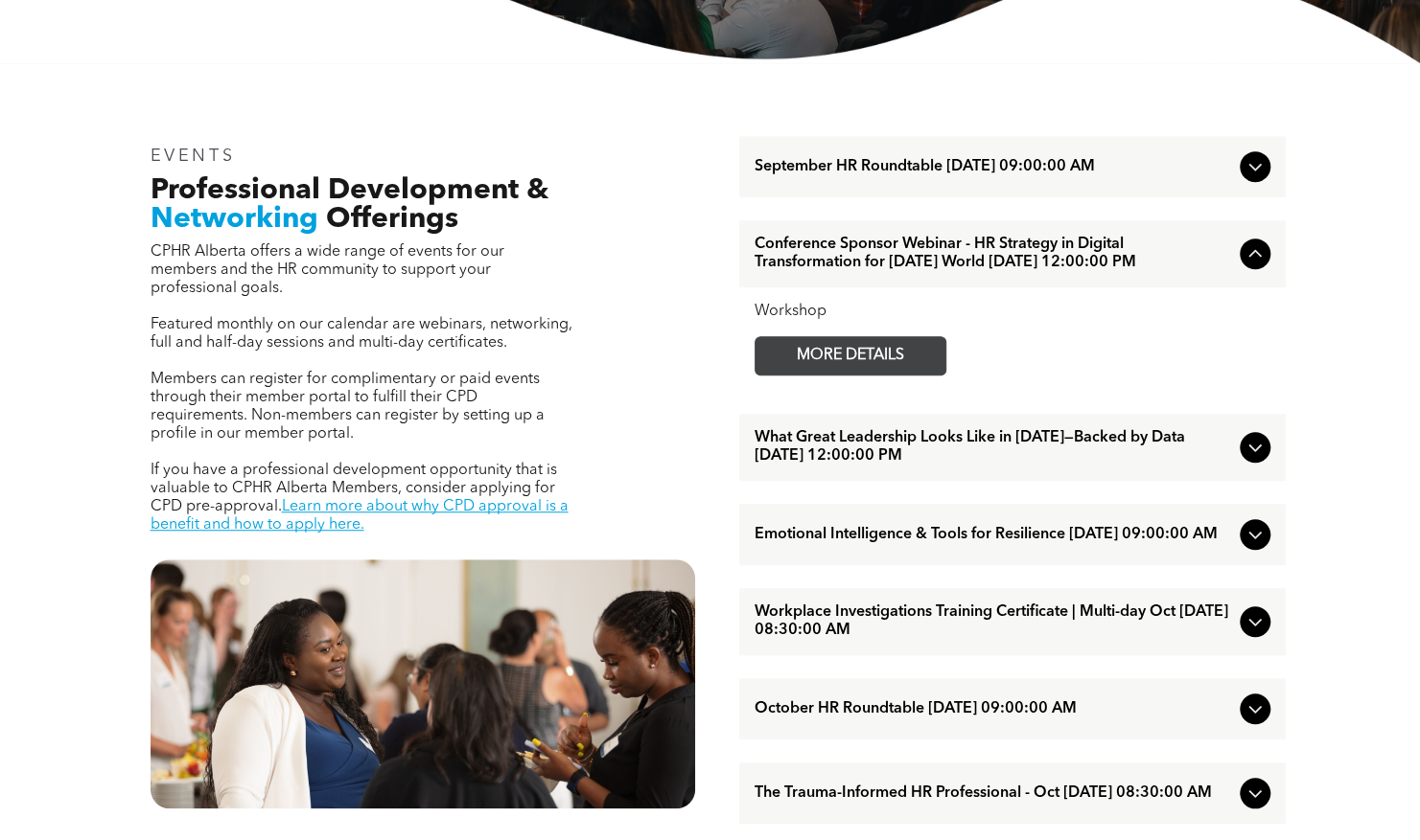
click at [853, 365] on span "MORE DETAILS" at bounding box center [850, 356] width 151 height 38
